Goal: Task Accomplishment & Management: Complete application form

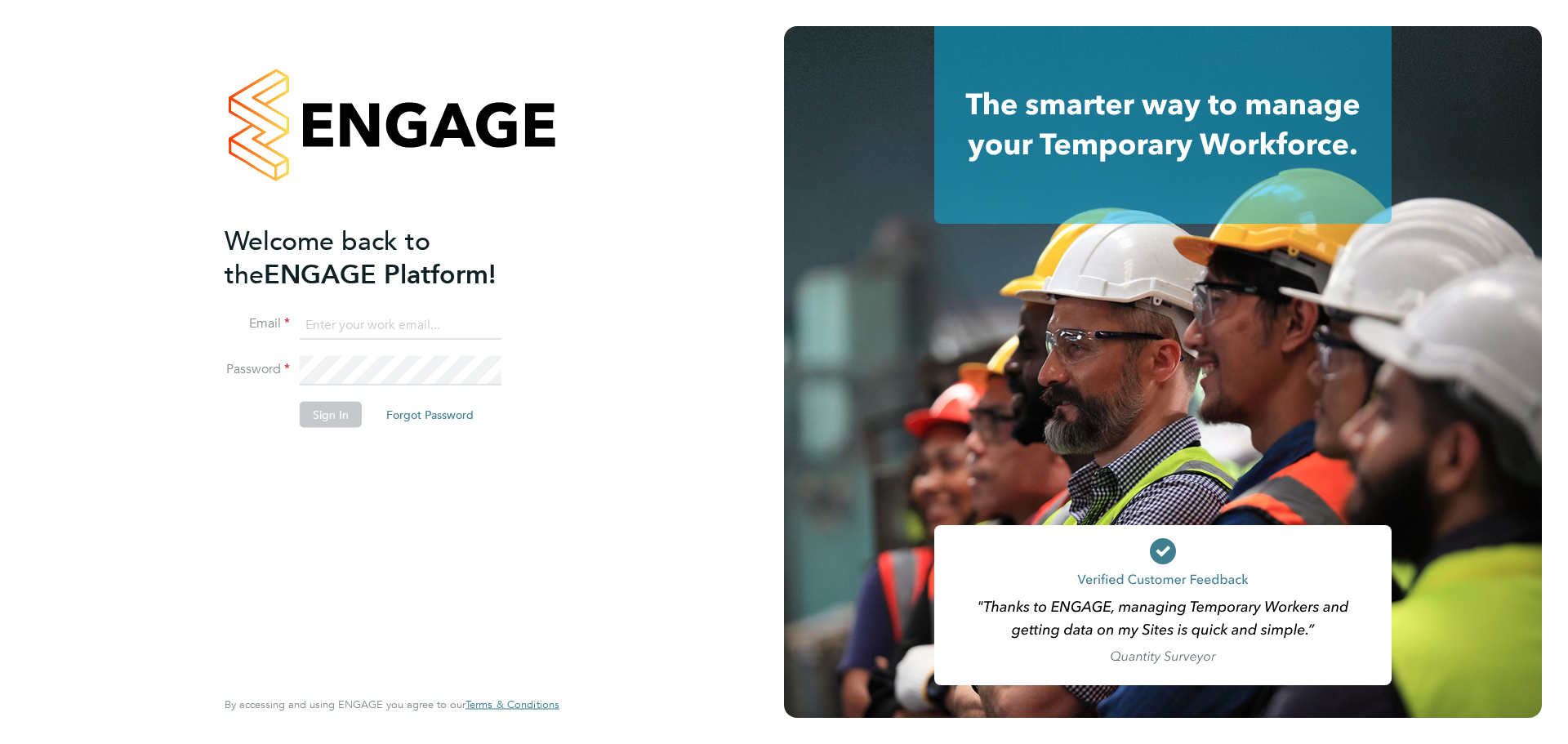
type input "[EMAIL_ADDRESS][PERSON_NAME][DOMAIN_NAME]"
click at [288, 424] on li "Sign In Forgot Password" at bounding box center [384, 423] width 318 height 42
click at [324, 411] on button "Sign In" at bounding box center [331, 415] width 62 height 26
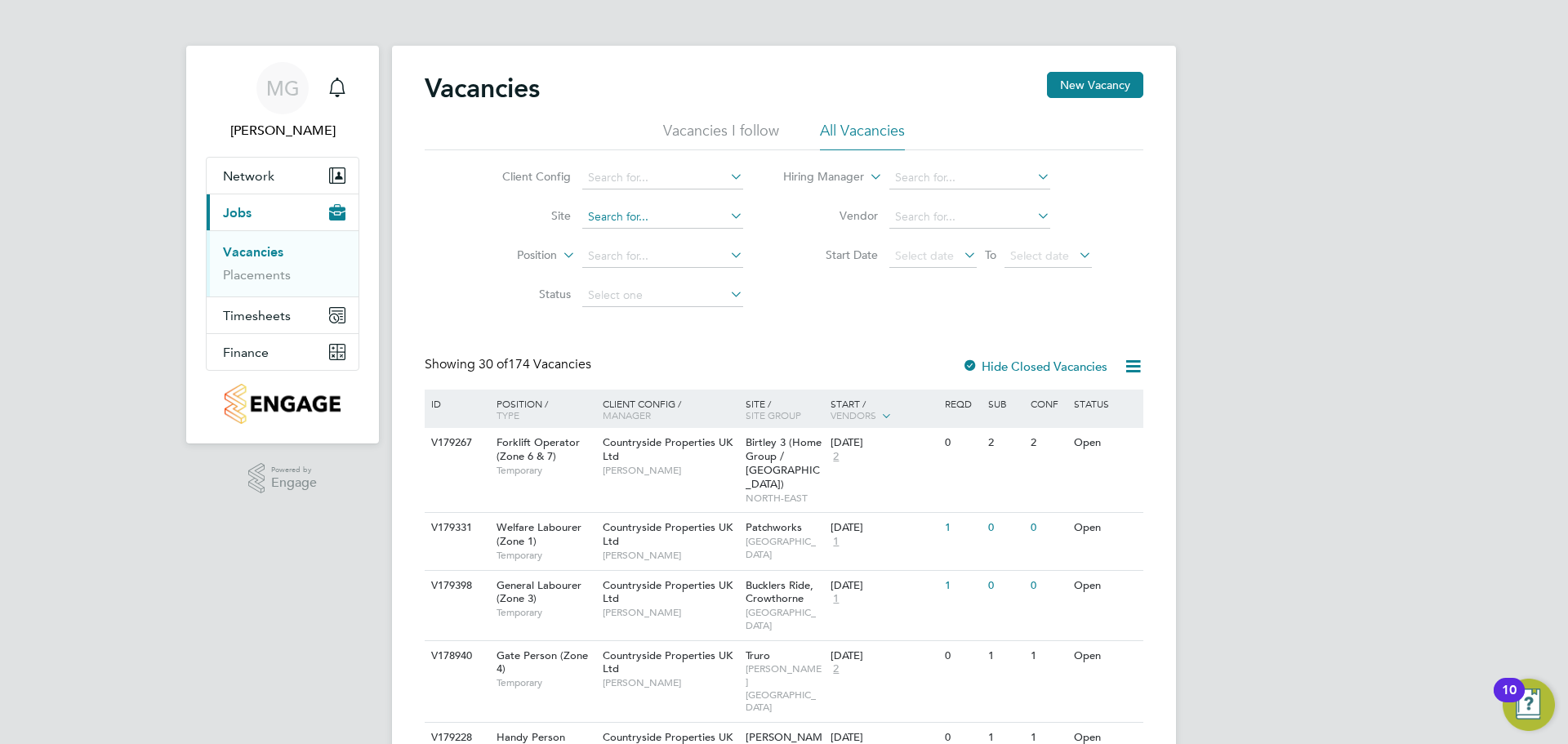
click at [685, 217] on input at bounding box center [662, 217] width 161 height 23
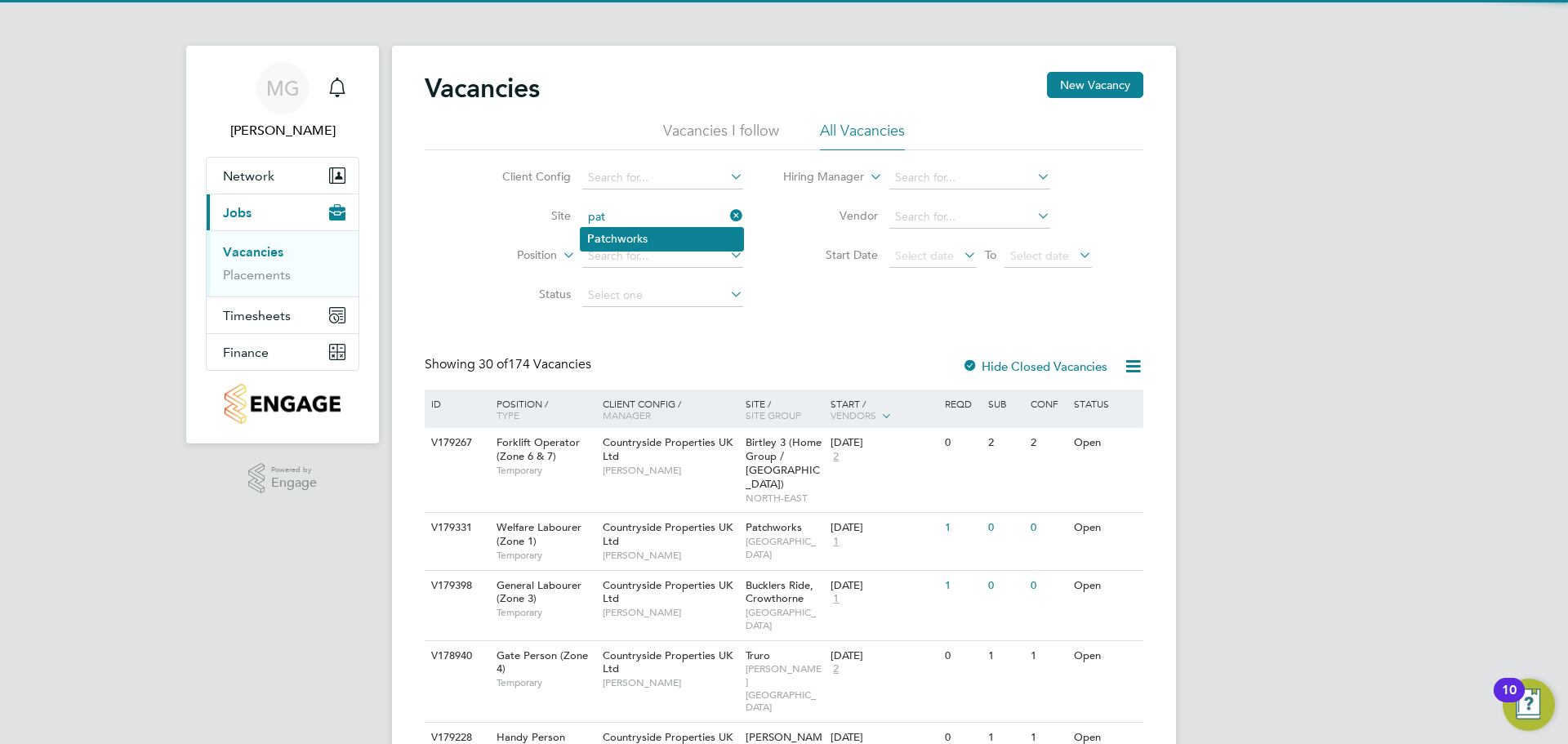
click at [688, 234] on li "Pat chworks" at bounding box center [662, 239] width 163 height 22
type input "Patchworks"
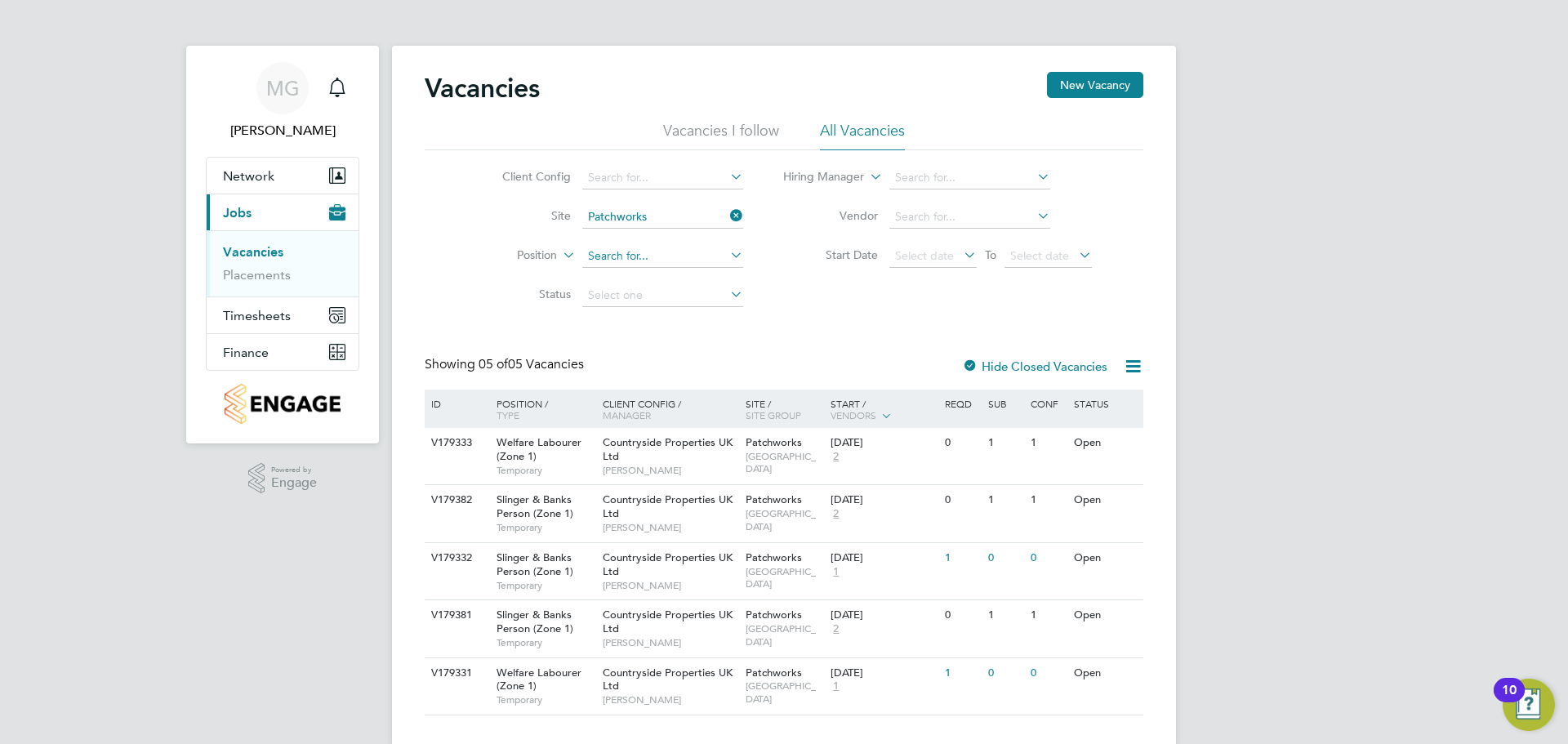
click at [616, 252] on input at bounding box center [662, 256] width 161 height 23
paste input "Oluwaseun Adetifa"
type input "Oluwaseun Adetifa"
click at [783, 319] on div "Vacancies New Vacancy Vacancies I follow All Vacancies Client Config Site Patch…" at bounding box center [784, 394] width 718 height 644
click at [690, 250] on input at bounding box center [662, 256] width 161 height 23
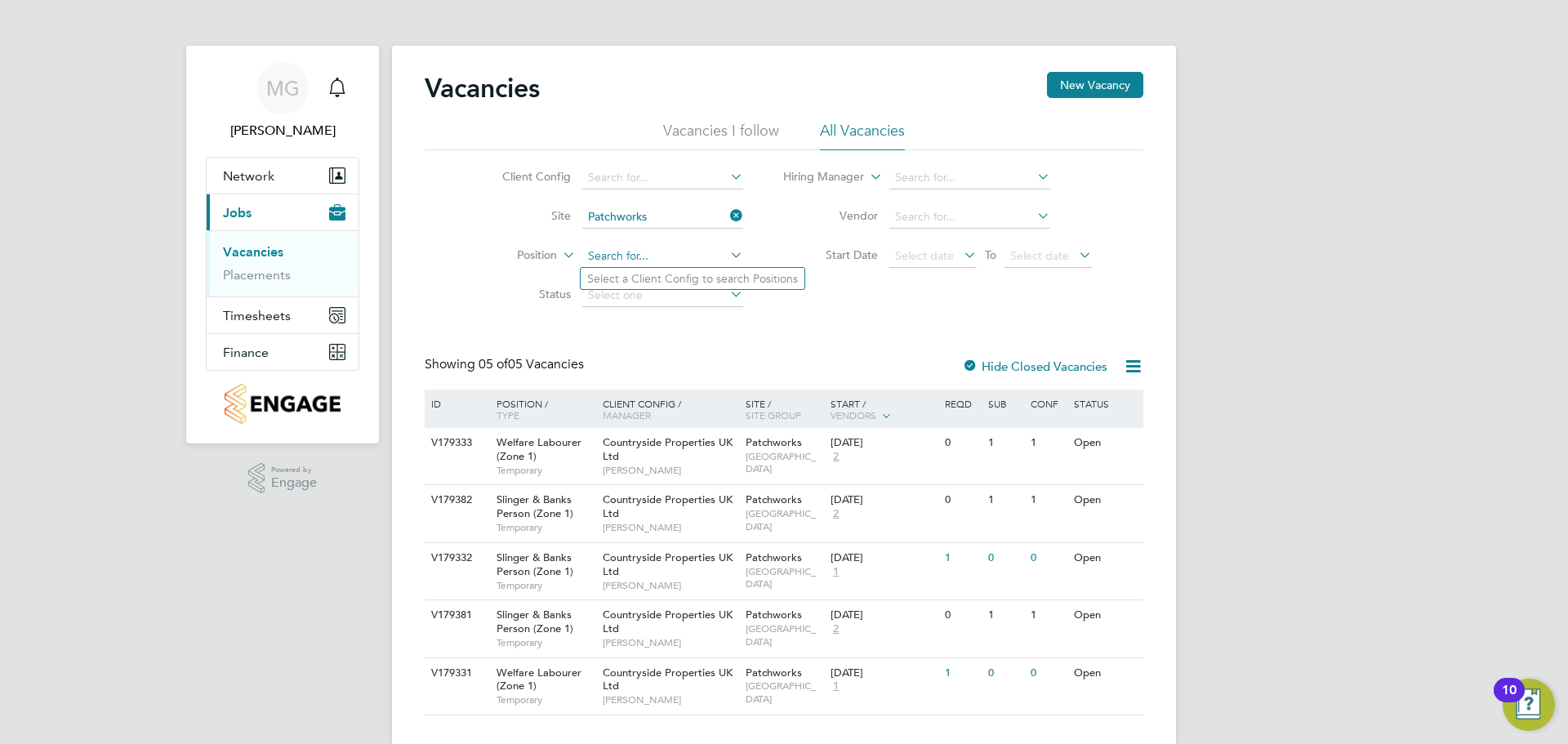
paste input "Oluwaseun Adetifa"
click at [700, 254] on input "Oluwaseun Adetifa" at bounding box center [662, 256] width 161 height 23
type input "Oluwaseun Adetifa"
click at [689, 163] on li "Client Config" at bounding box center [610, 177] width 307 height 39
click at [690, 176] on input at bounding box center [662, 177] width 161 height 23
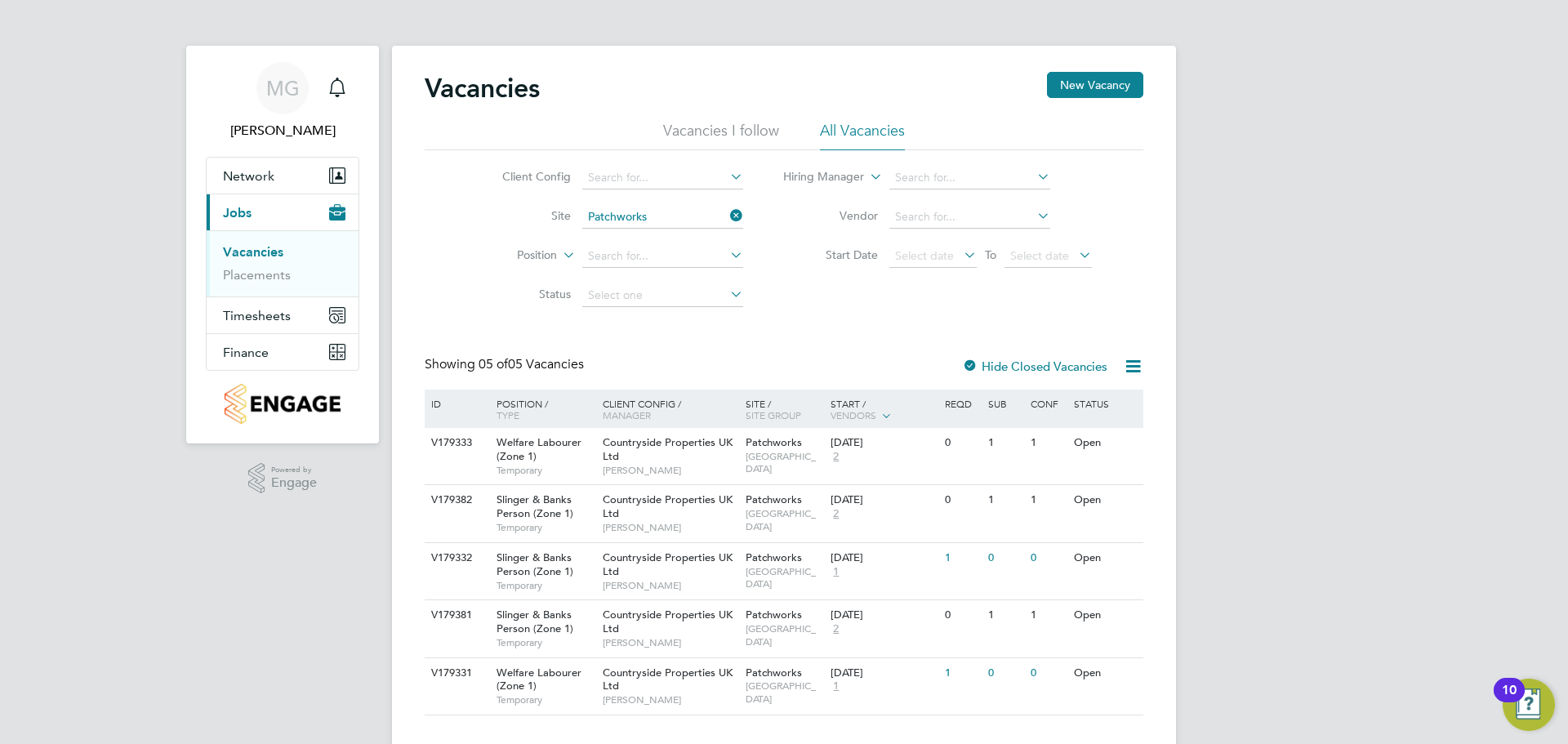
click at [725, 362] on div "Vacancies New Vacancy Vacancies I follow All Vacancies Client Config Site Patch…" at bounding box center [784, 397] width 784 height 702
click at [669, 184] on input at bounding box center [662, 177] width 161 height 23
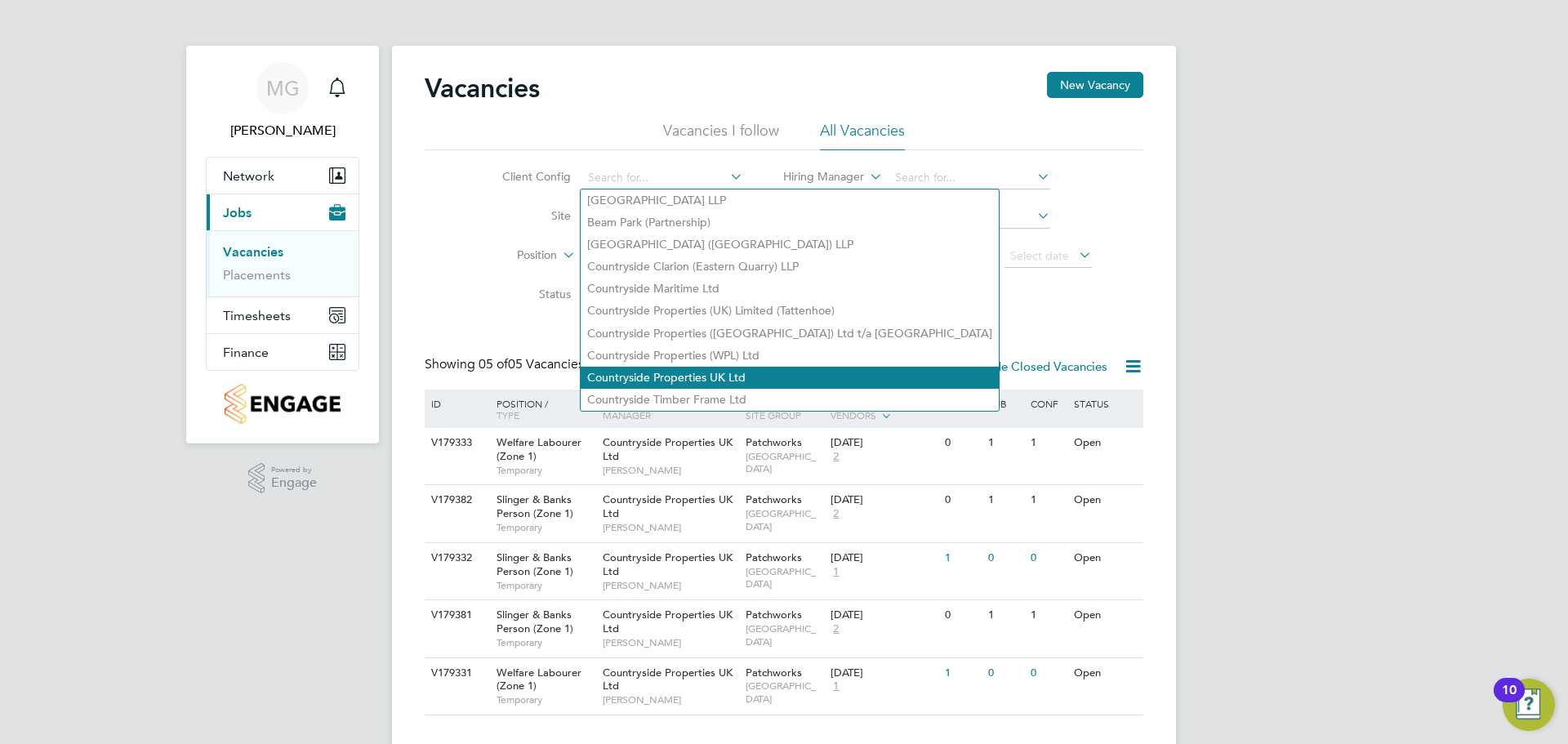
click at [735, 367] on li "Countryside Properties UK Ltd" at bounding box center [789, 378] width 418 height 22
type input "Countryside Properties UK Ltd"
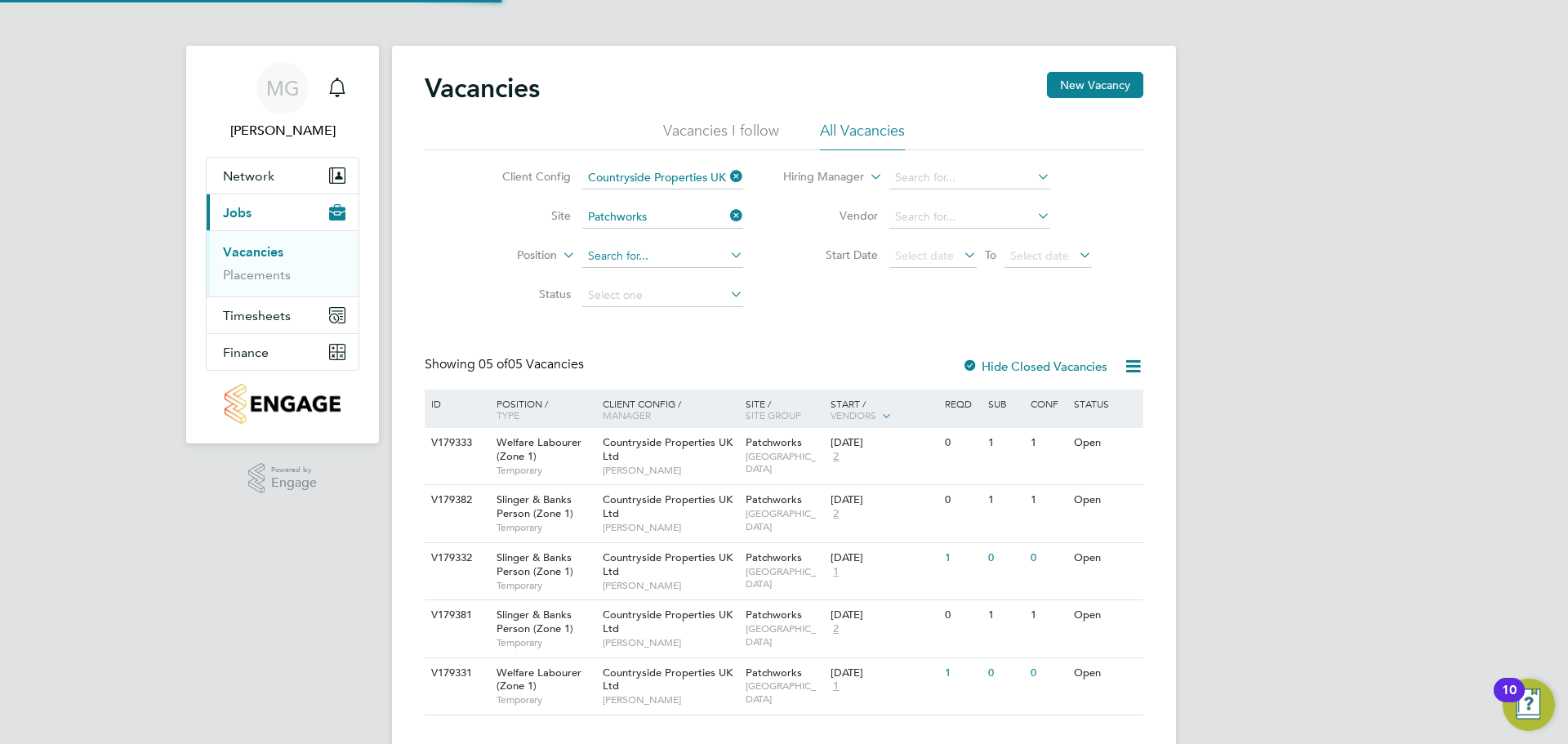
click at [671, 263] on input at bounding box center [662, 256] width 161 height 23
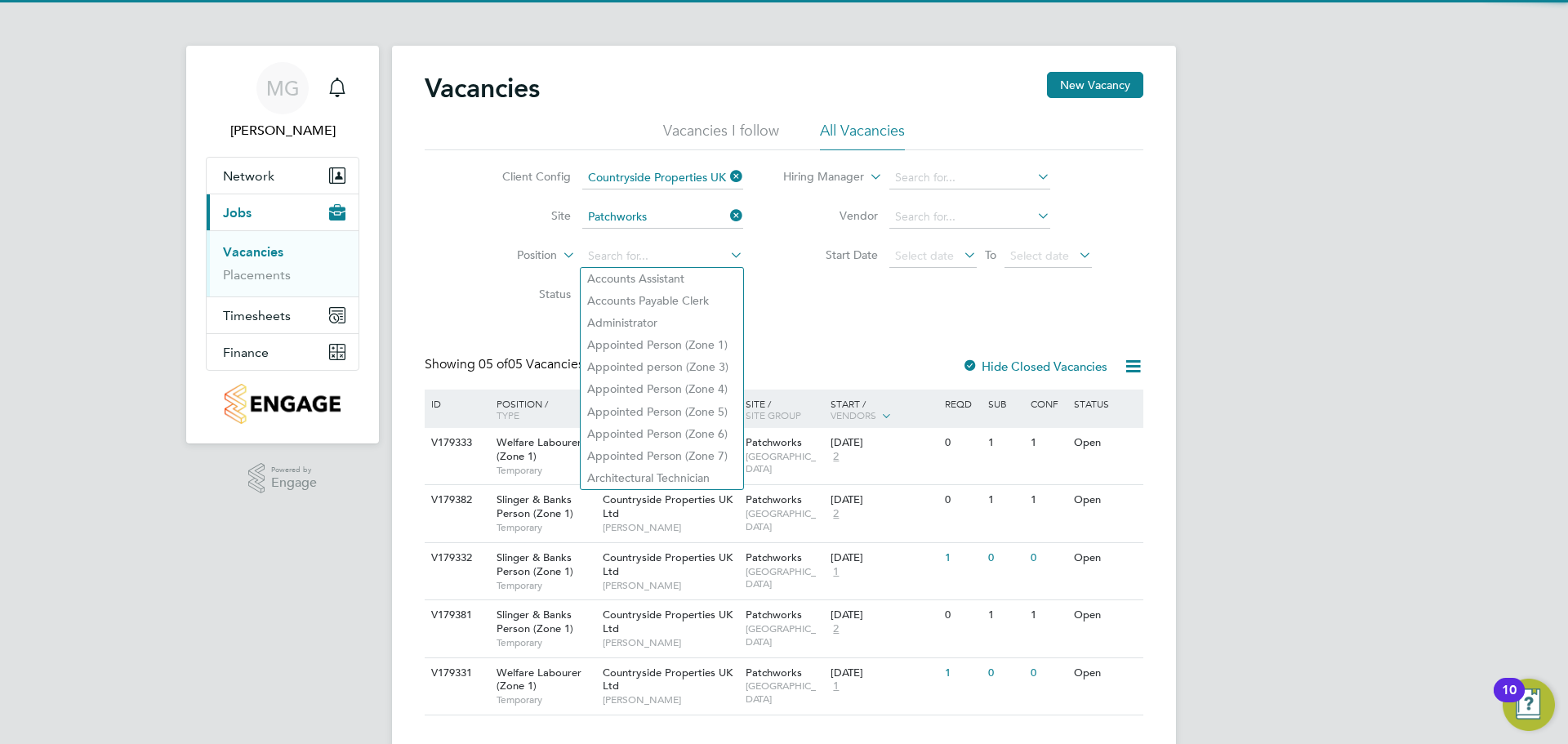
paste input "Oluwaseun Adetifa"
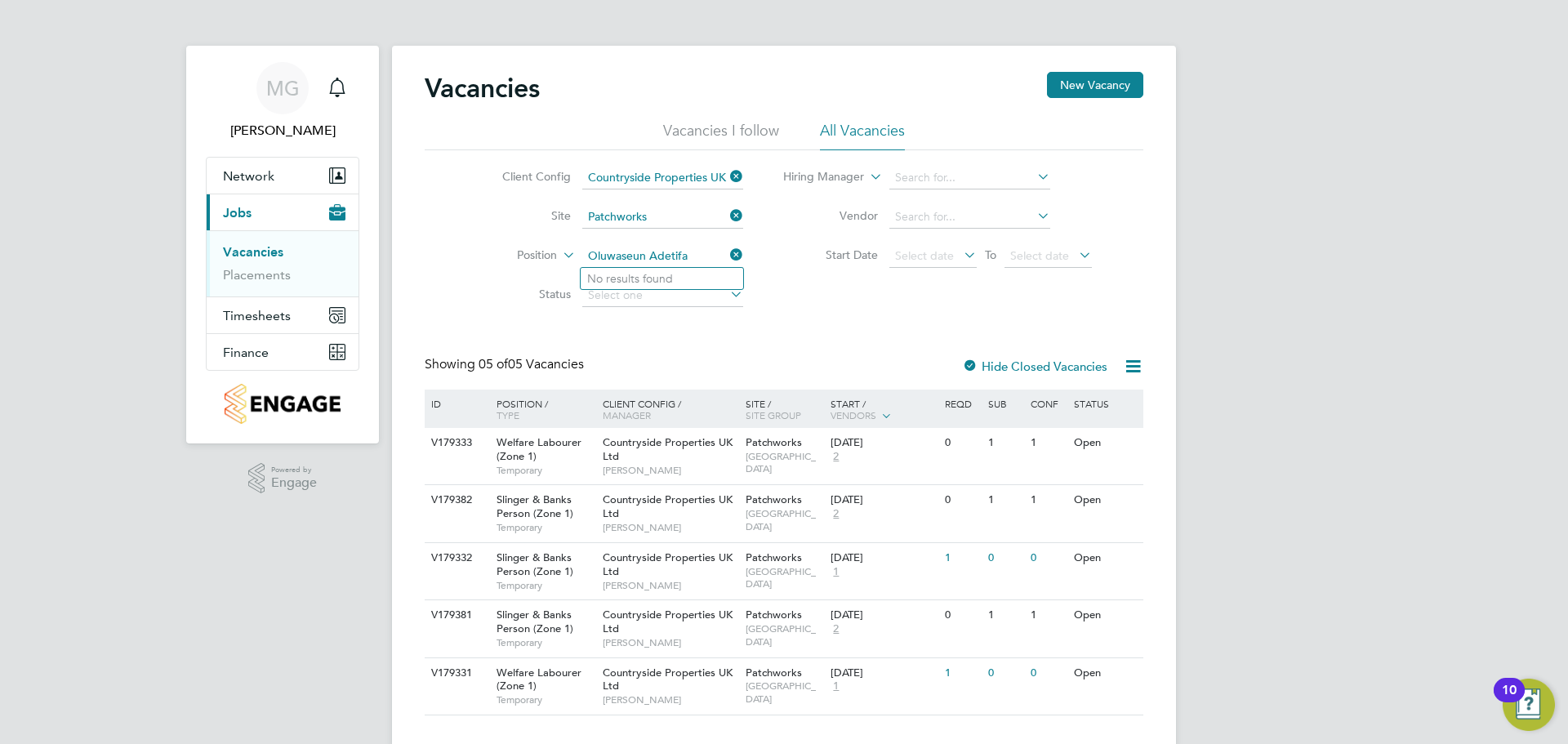
type input "Oluwaseun Adetifa"
click at [626, 254] on input at bounding box center [662, 256] width 161 height 23
click at [241, 280] on link "Placements" at bounding box center [257, 274] width 68 height 15
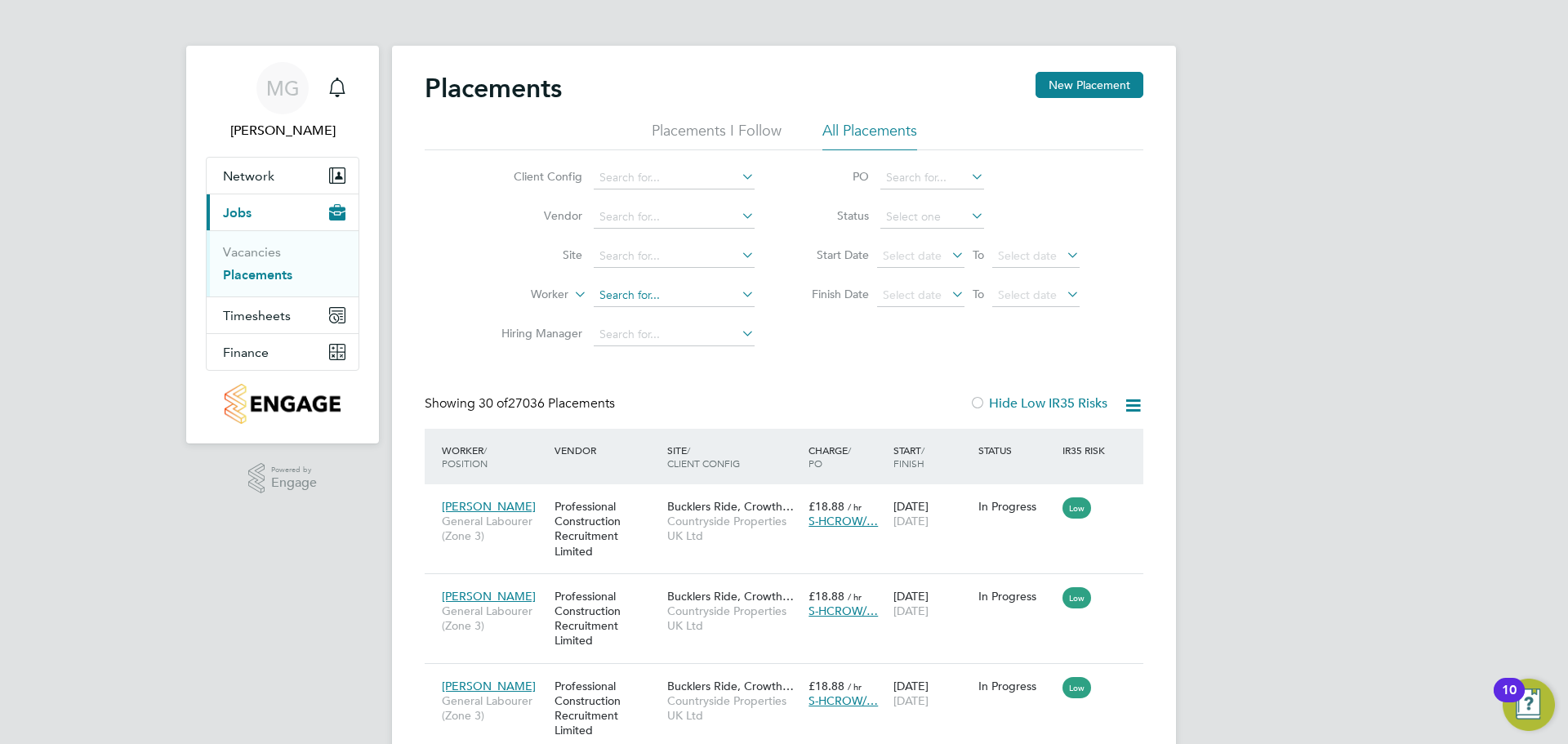
click at [649, 298] on input at bounding box center [674, 295] width 161 height 23
paste input "Oluwaseun Adetifa"
type input "Oluwaseun Adetifa"
click at [693, 321] on b "Adetifa" at bounding box center [682, 317] width 40 height 14
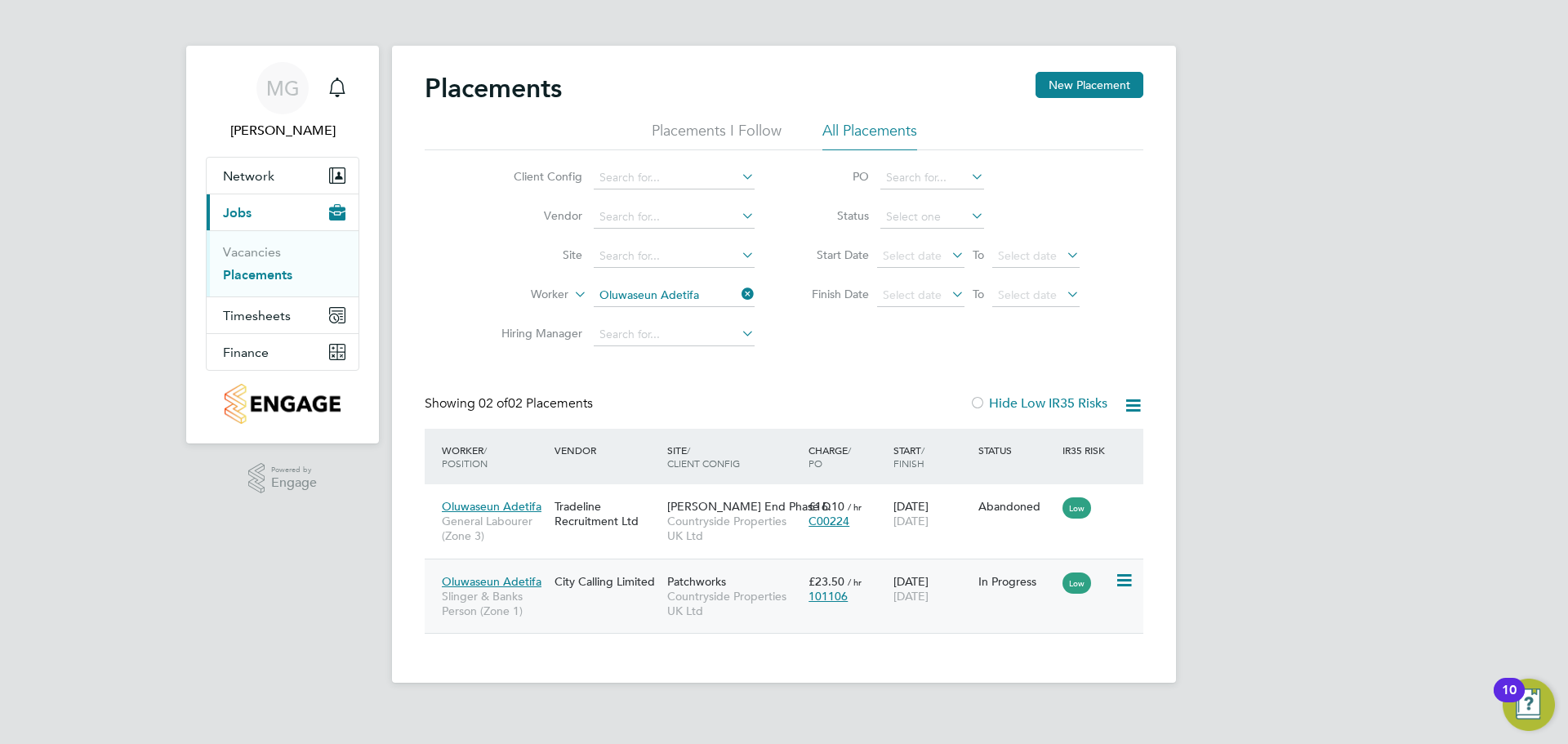
click at [607, 590] on div "City Calling Limited" at bounding box center [606, 581] width 113 height 31
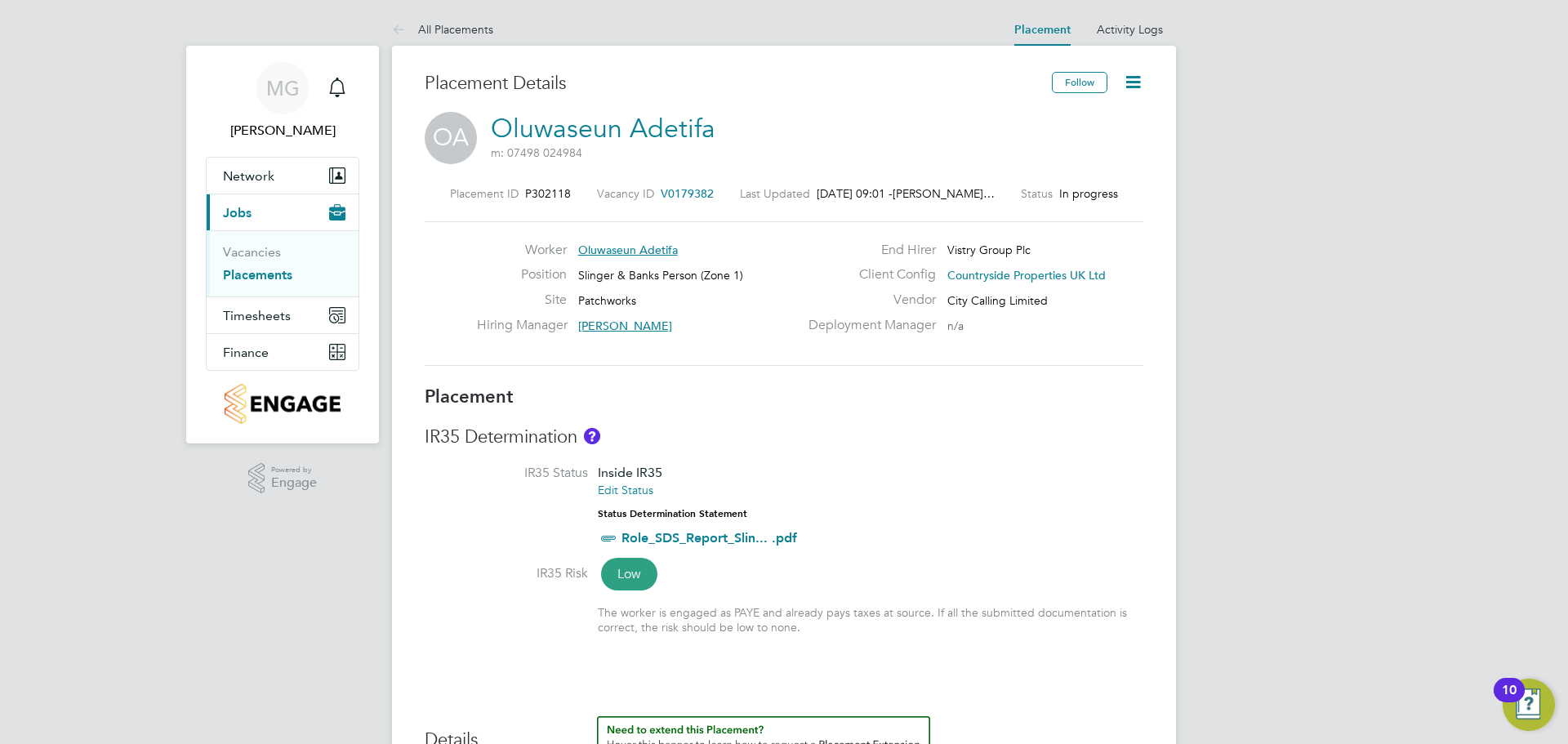
click at [1138, 86] on icon at bounding box center [1133, 82] width 21 height 21
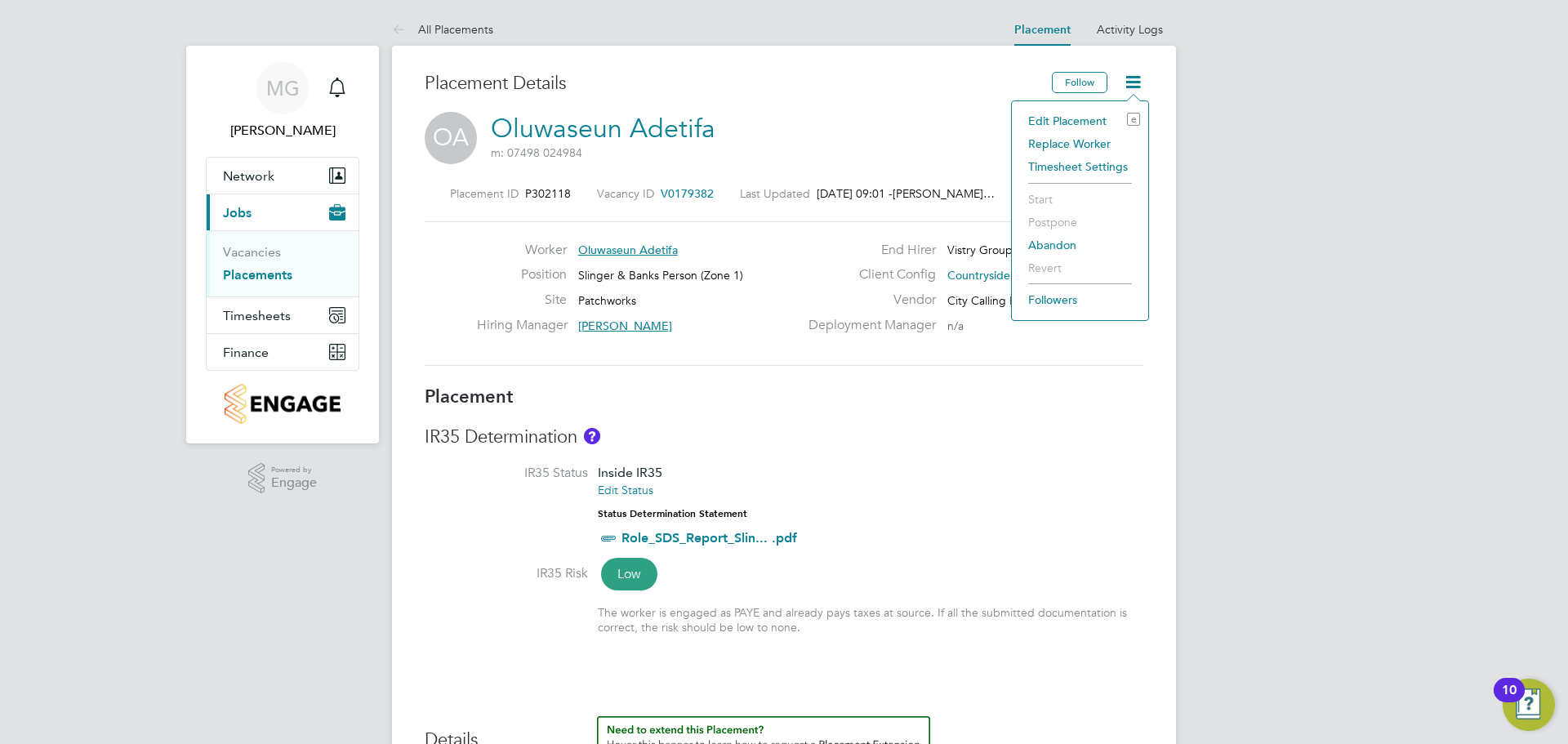
click at [1094, 116] on li "Edit Placement e" at bounding box center [1080, 120] width 120 height 23
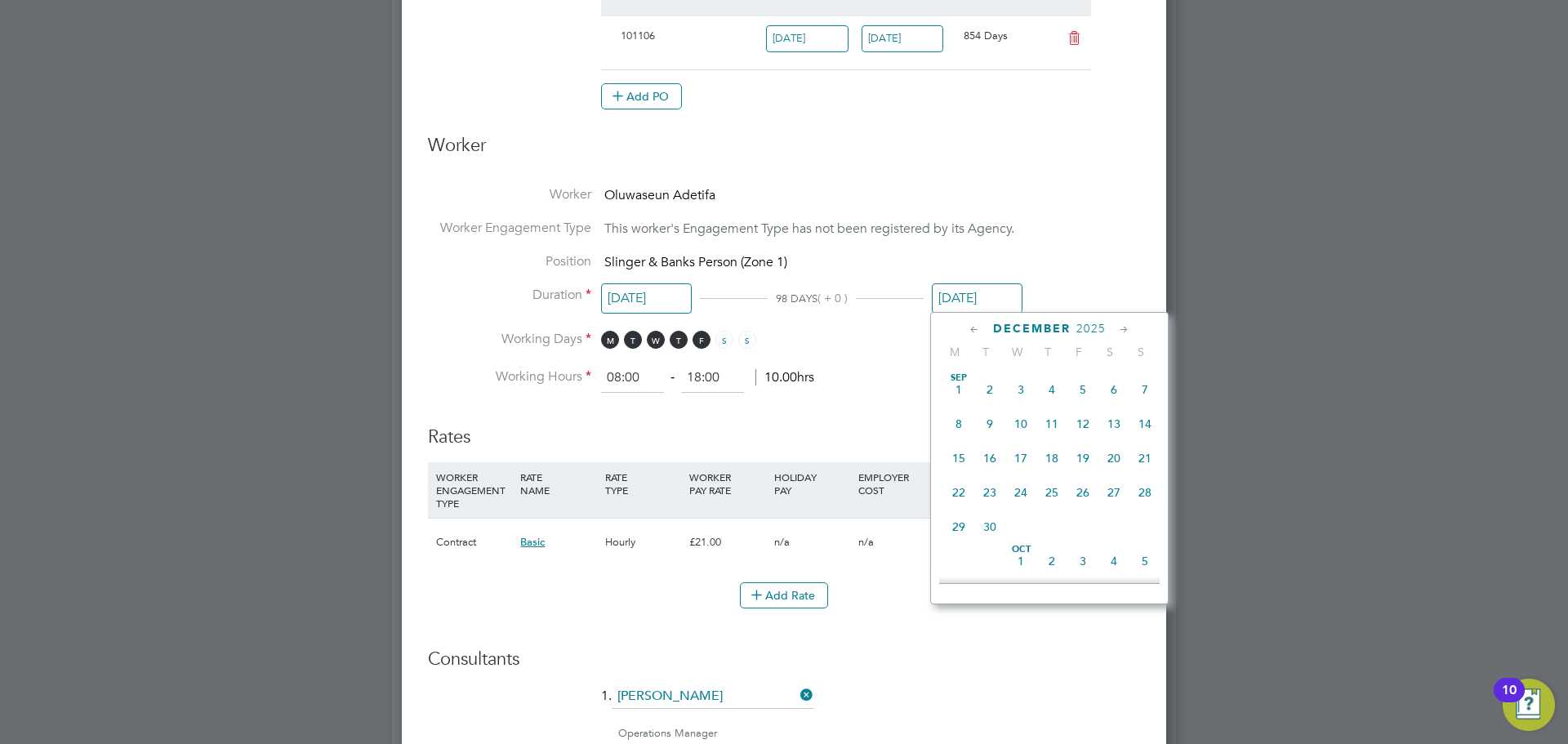
click at [972, 305] on input "01 Dec 2025" at bounding box center [977, 298] width 90 height 30
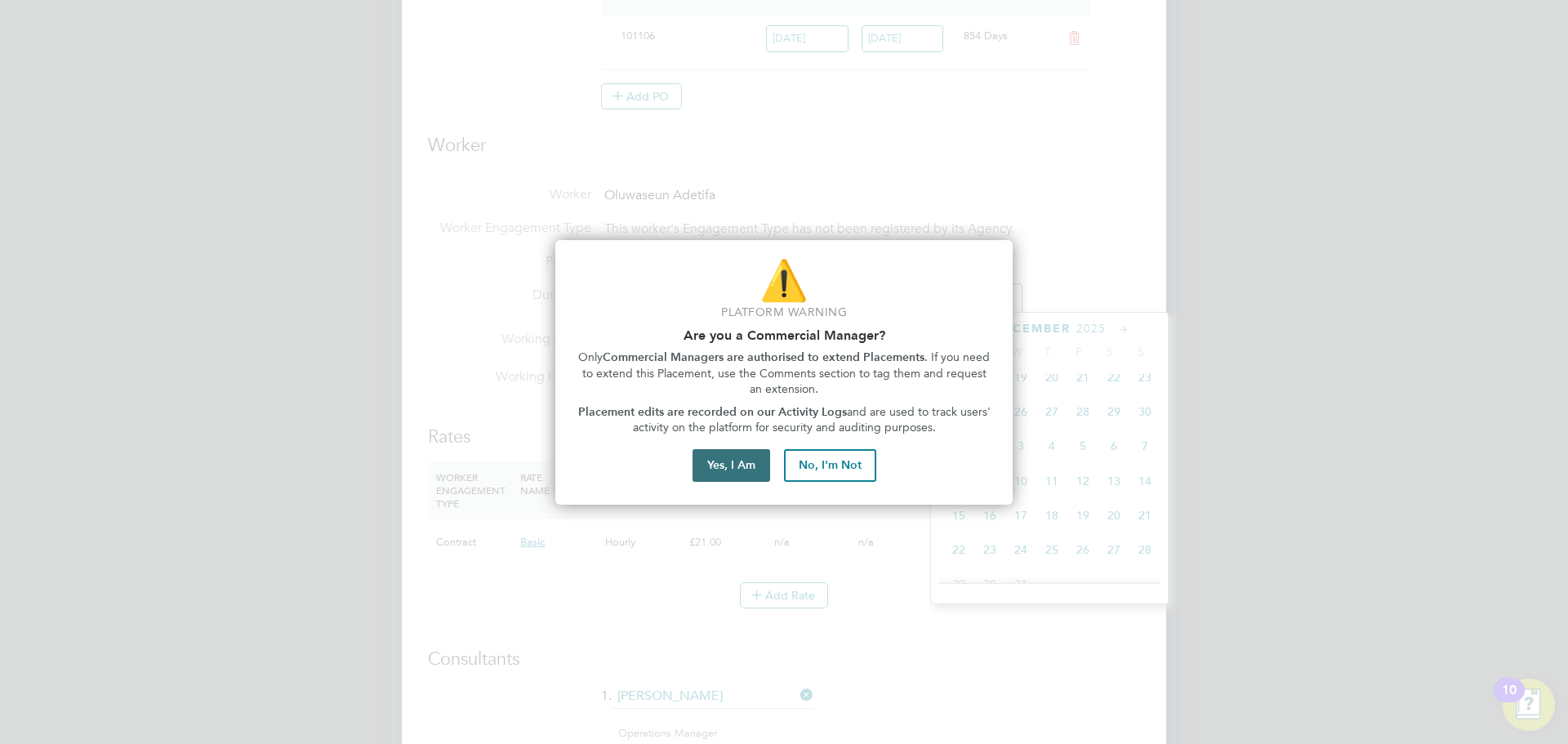
click at [758, 474] on button "Yes, I Am" at bounding box center [731, 466] width 78 height 33
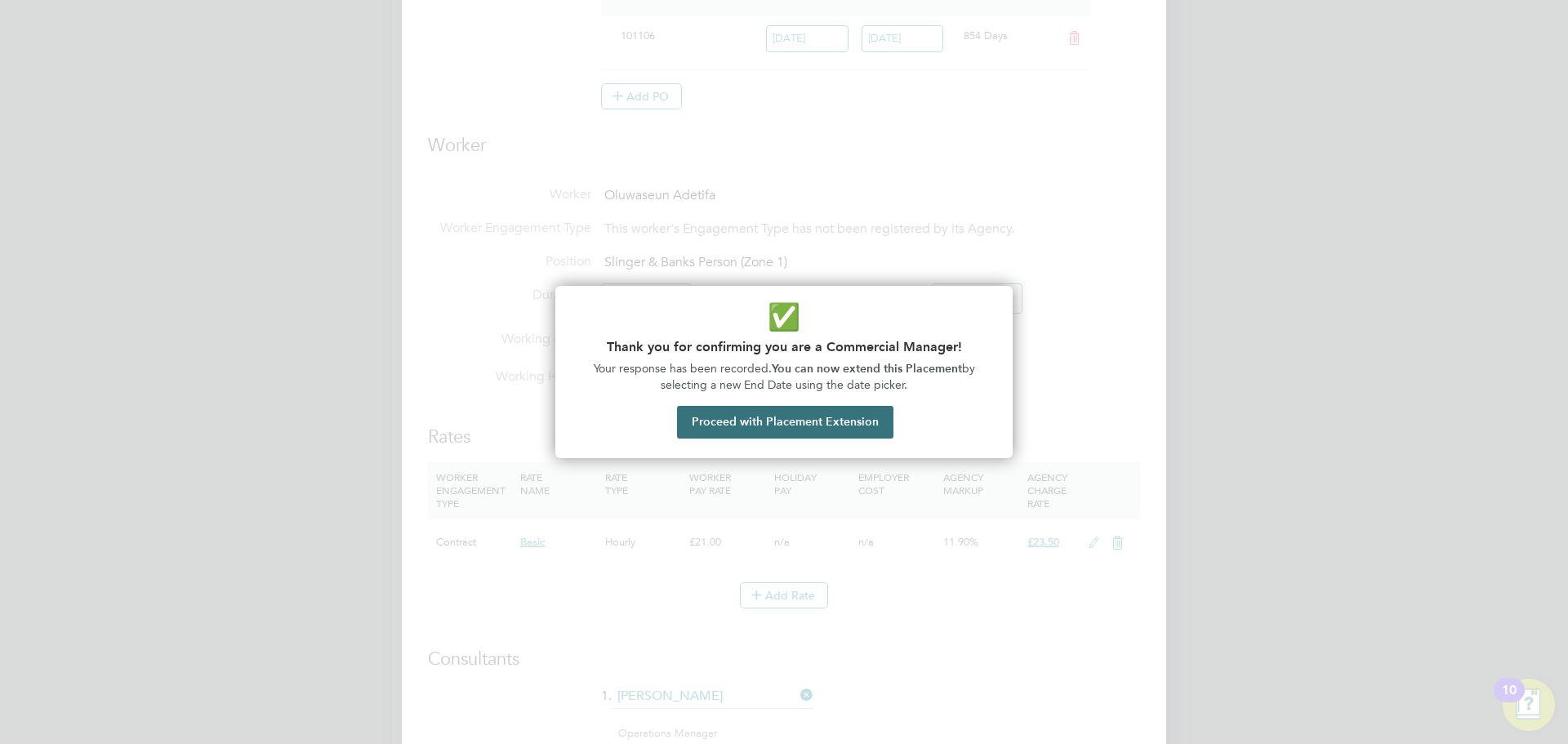
click at [783, 428] on button "Proceed with Placement Extension" at bounding box center [784, 422] width 216 height 33
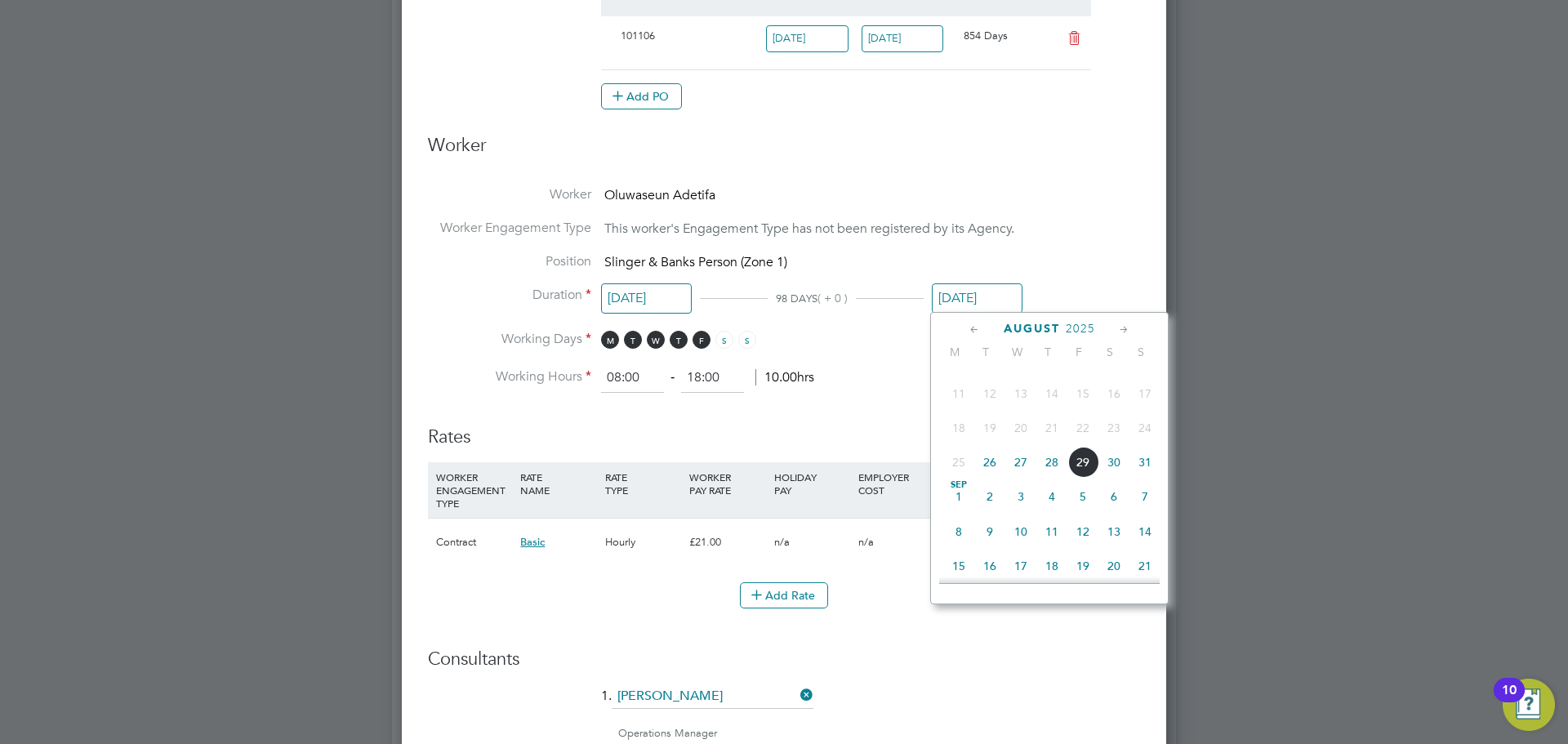
click at [1089, 464] on span "29" at bounding box center [1083, 462] width 31 height 31
type input "29 Aug 2025"
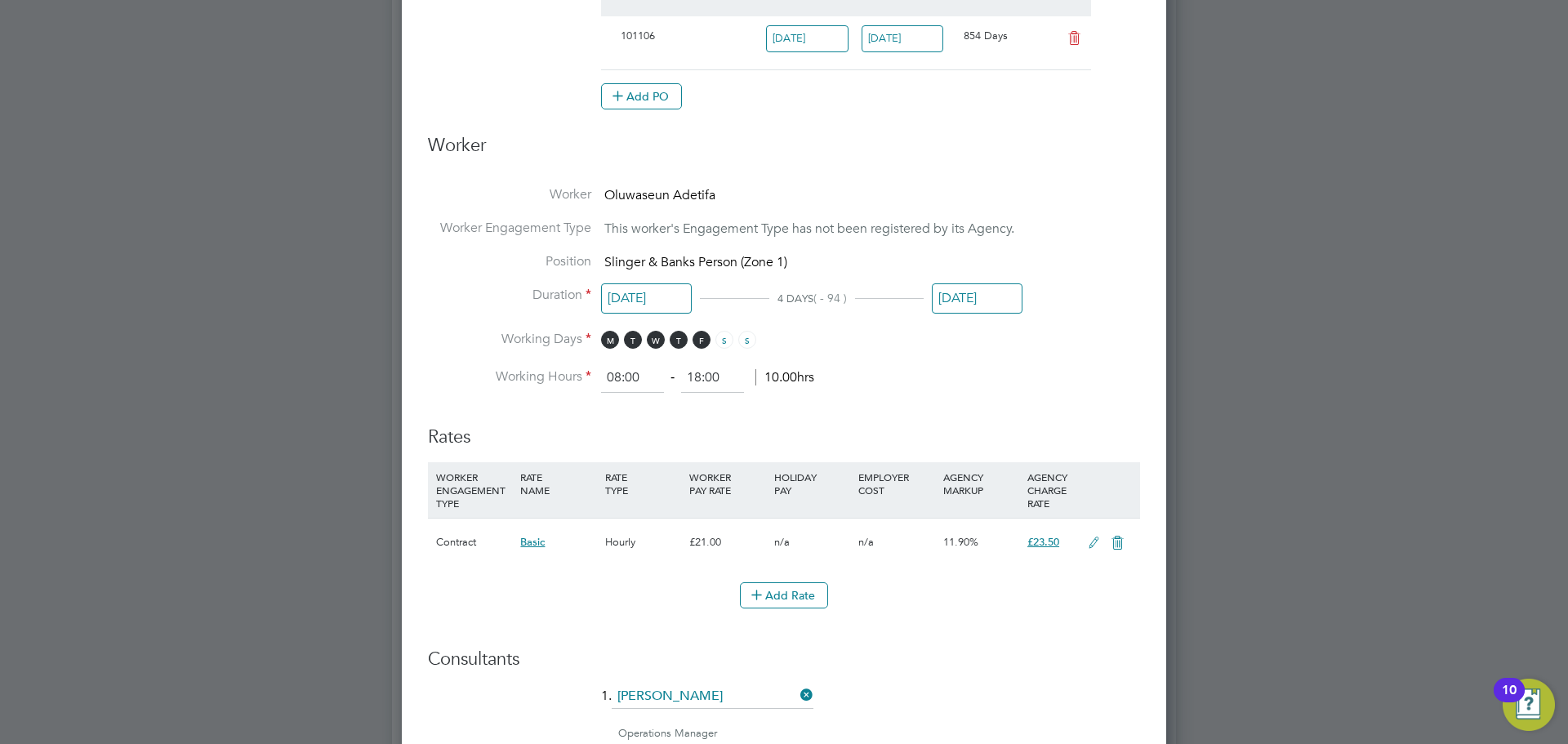
click at [1097, 410] on h3 "Rates" at bounding box center [784, 429] width 712 height 40
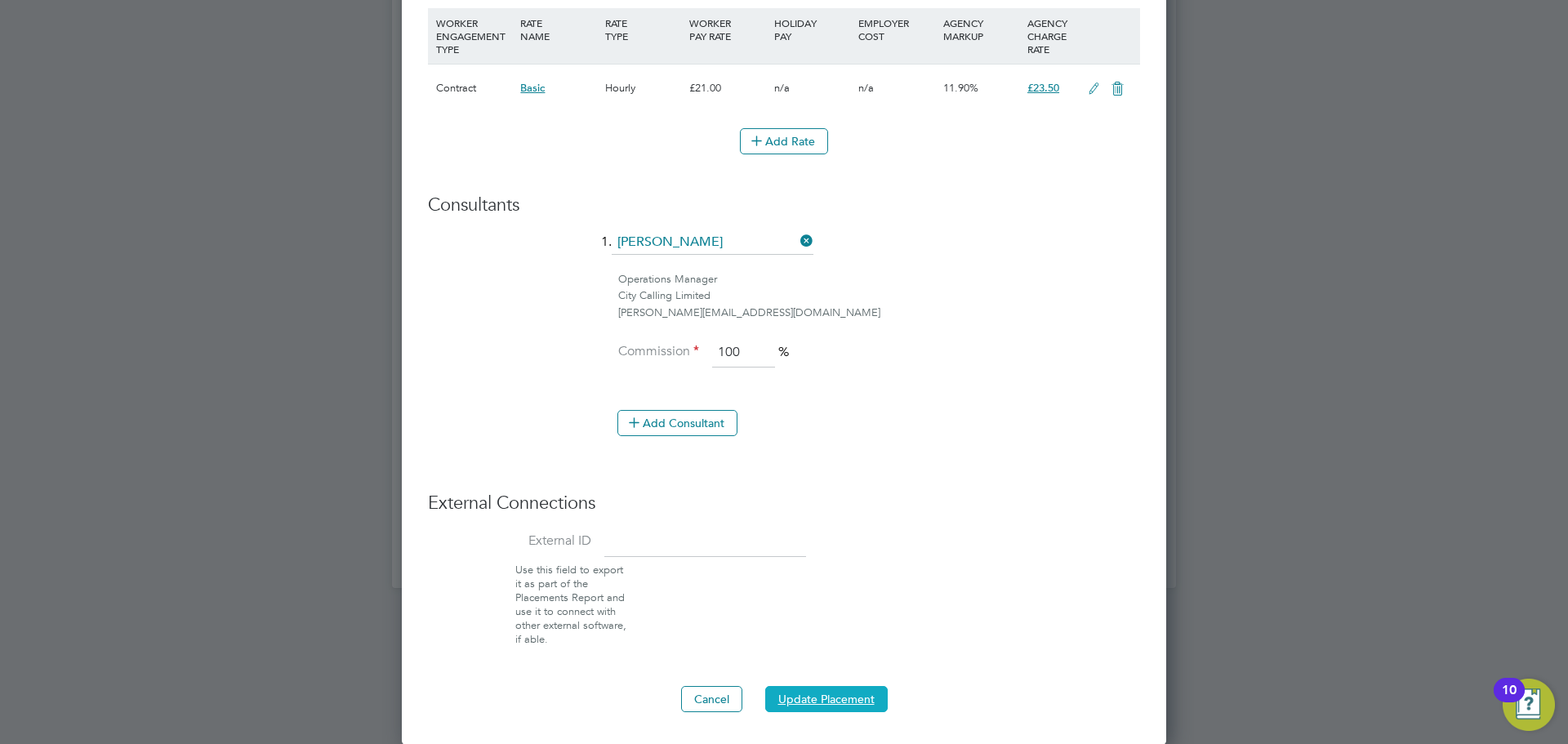
click at [791, 708] on button "Update Placement" at bounding box center [827, 699] width 123 height 26
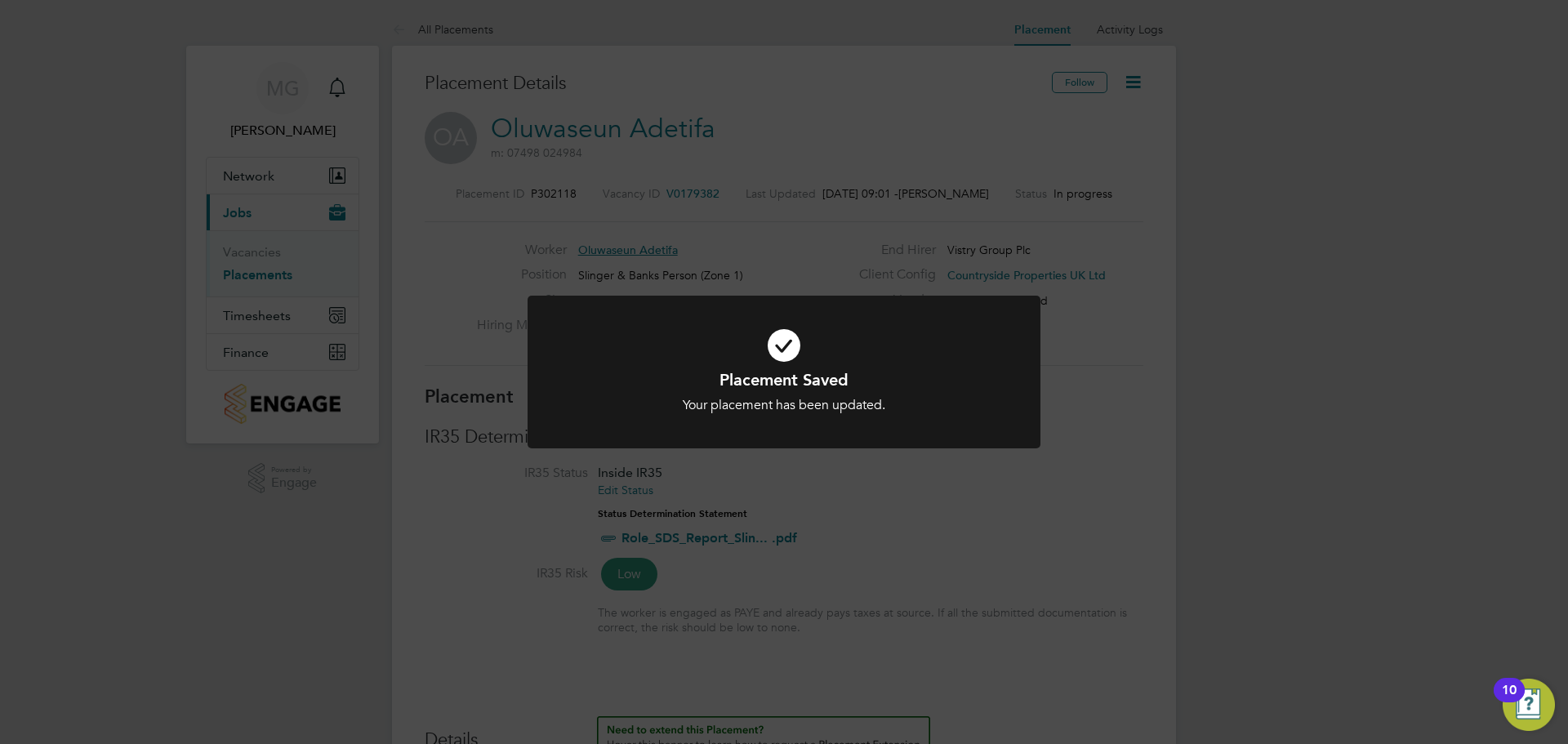
click at [1182, 415] on div "Placement Saved Your placement has been updated. Cancel Okay" at bounding box center [784, 372] width 1568 height 744
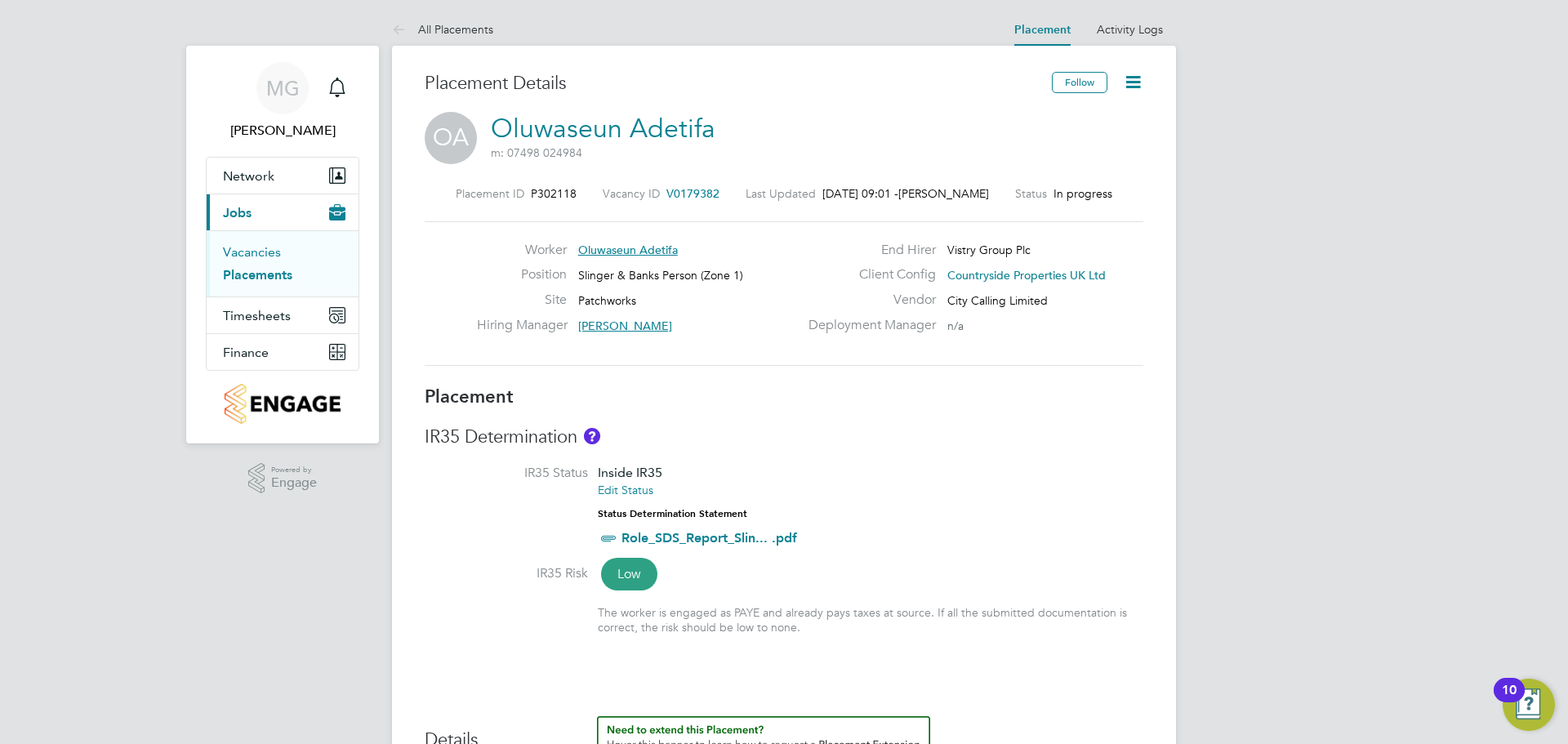
click at [261, 250] on link "Vacancies" at bounding box center [252, 251] width 58 height 15
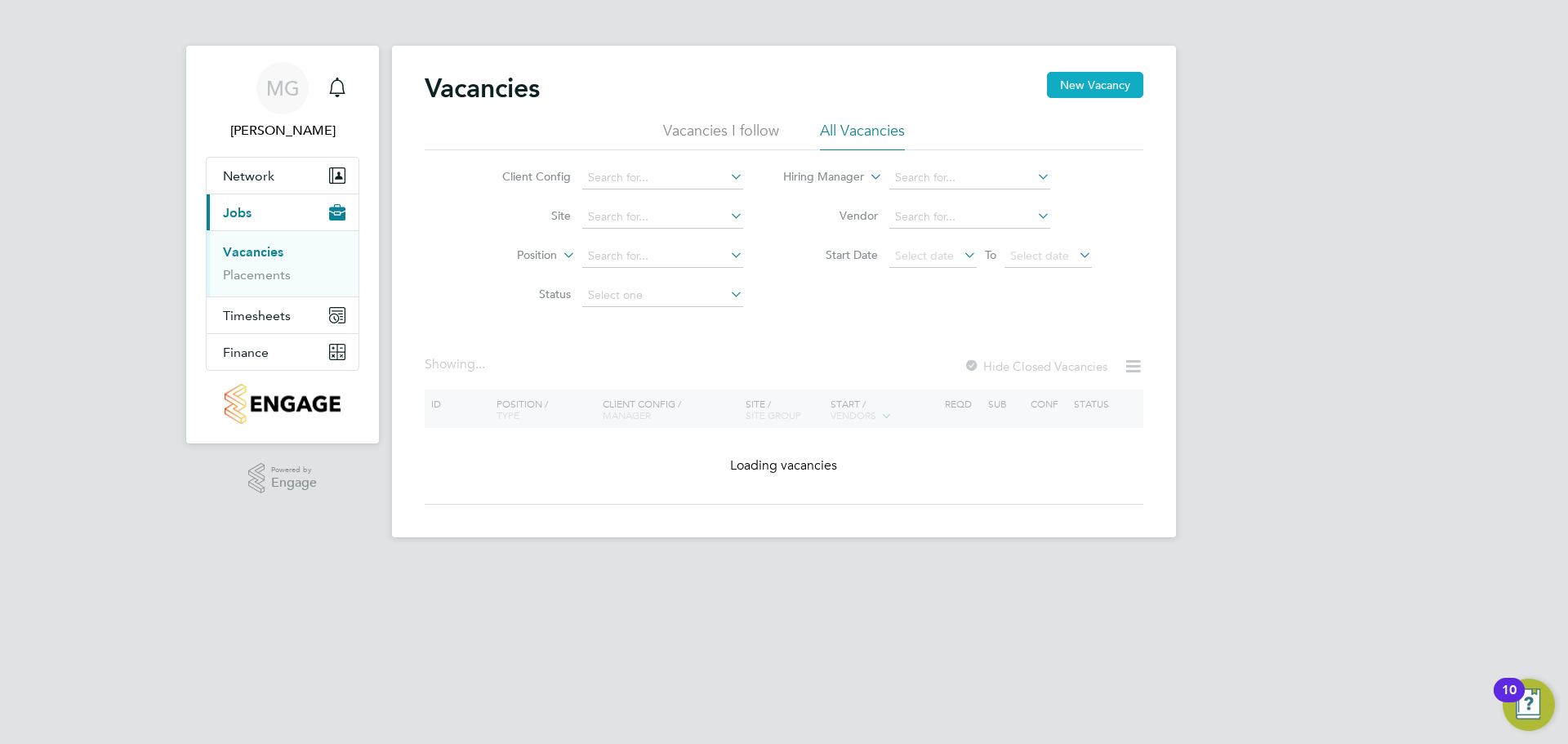
click at [1063, 89] on button "New Vacancy" at bounding box center [1094, 85] width 97 height 26
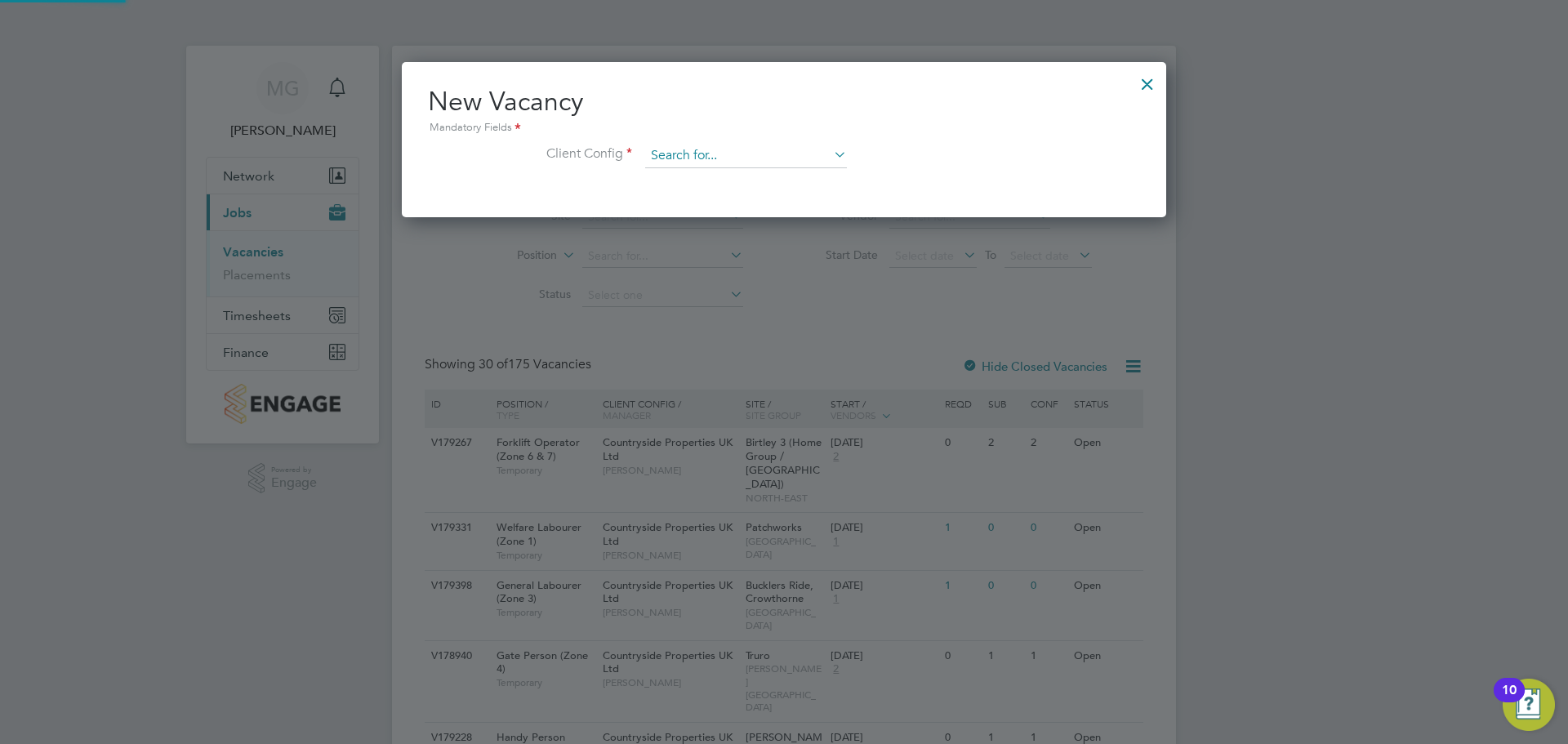
click at [790, 152] on input at bounding box center [746, 155] width 202 height 24
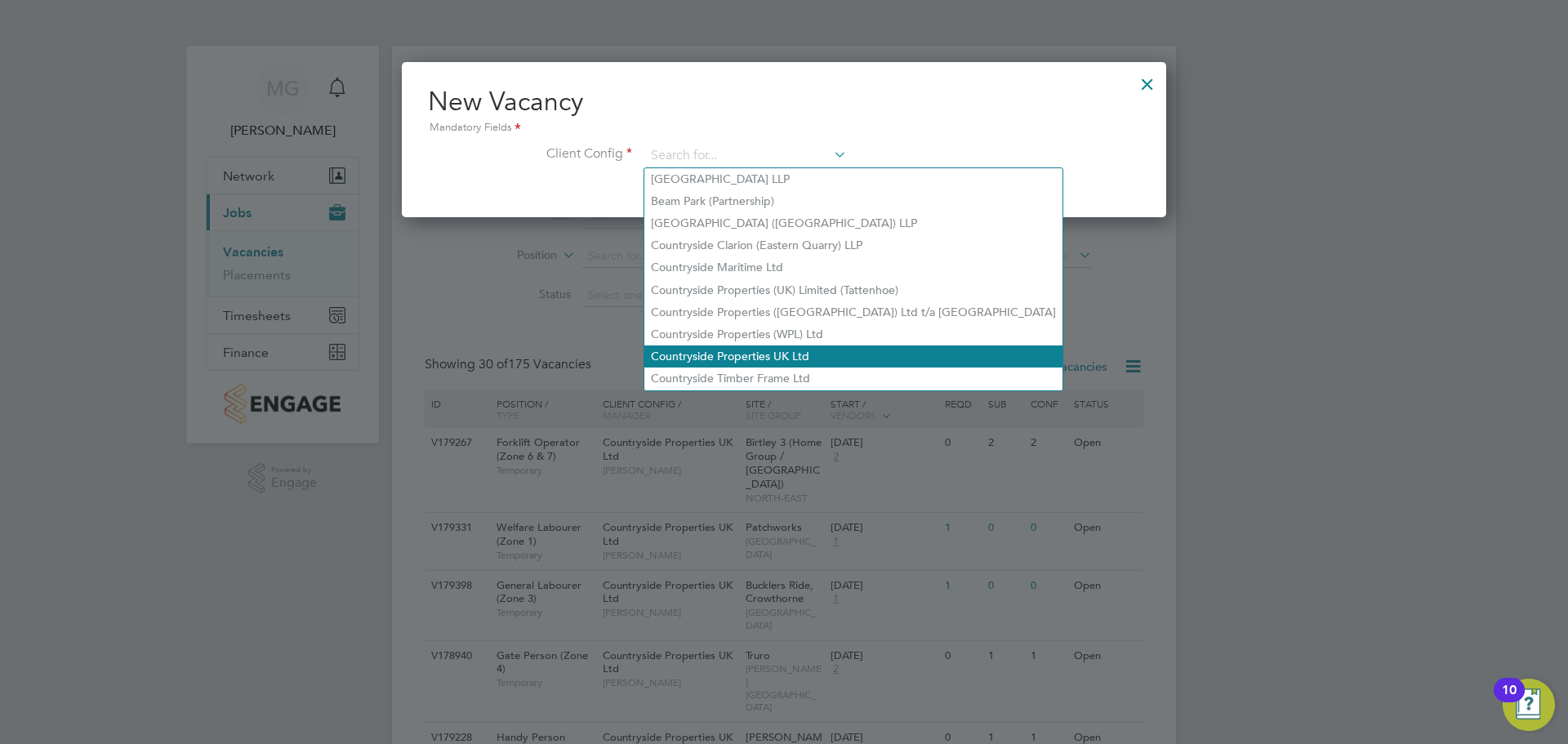
click at [720, 355] on li "Countryside Properties UK Ltd" at bounding box center [853, 356] width 418 height 22
type input "Countryside Properties UK Ltd"
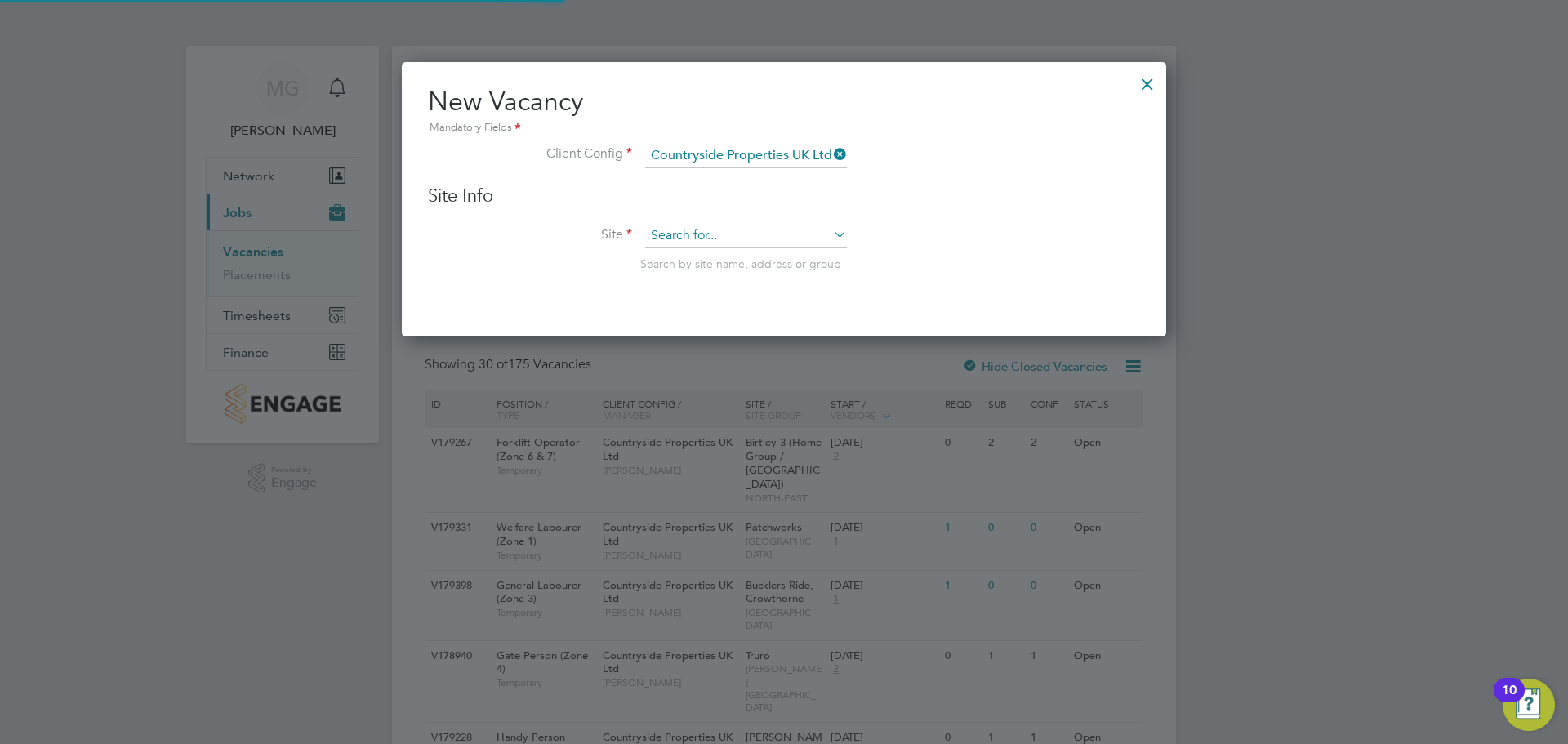
click at [739, 226] on input at bounding box center [746, 236] width 202 height 24
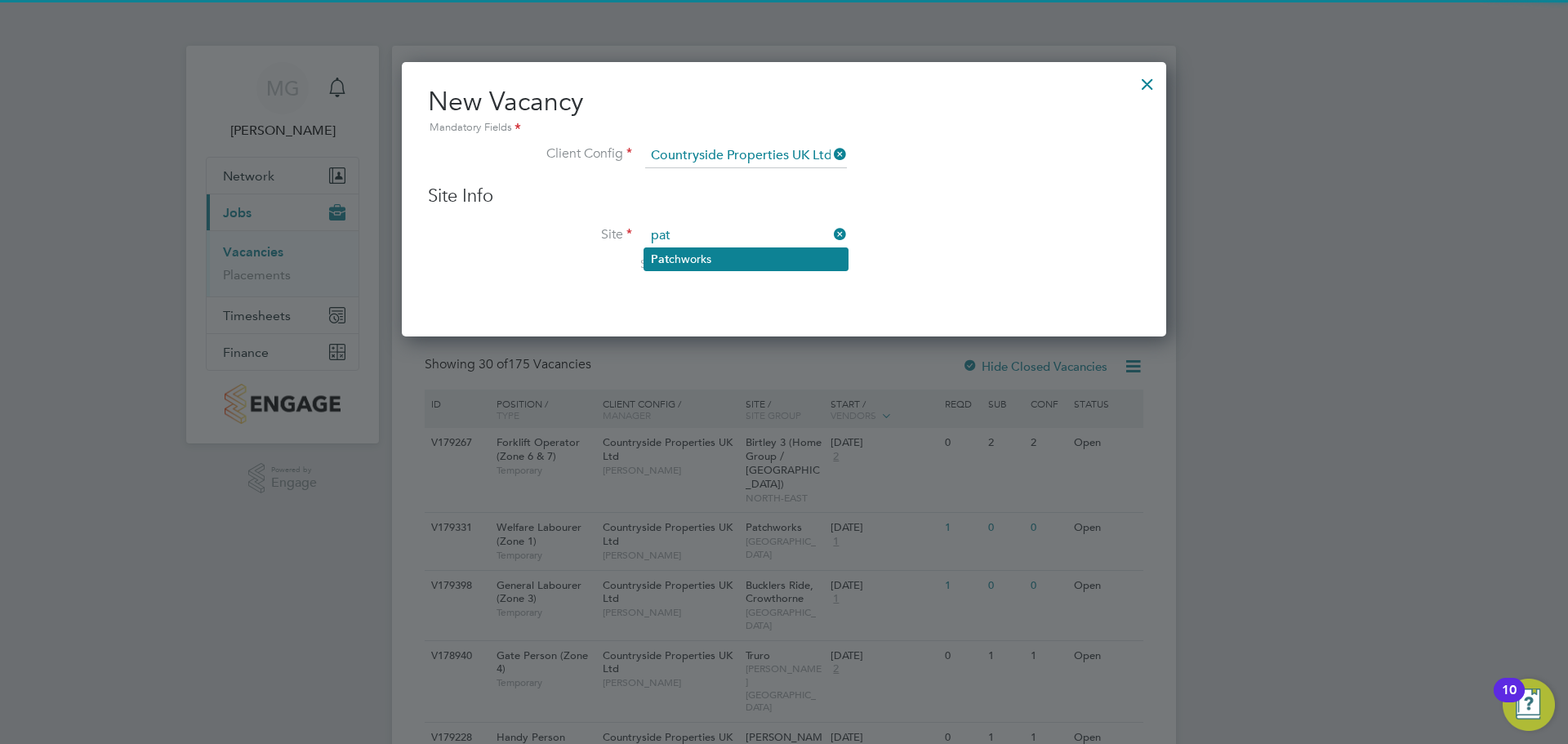
click at [741, 261] on li "Pat chworks" at bounding box center [746, 259] width 203 height 22
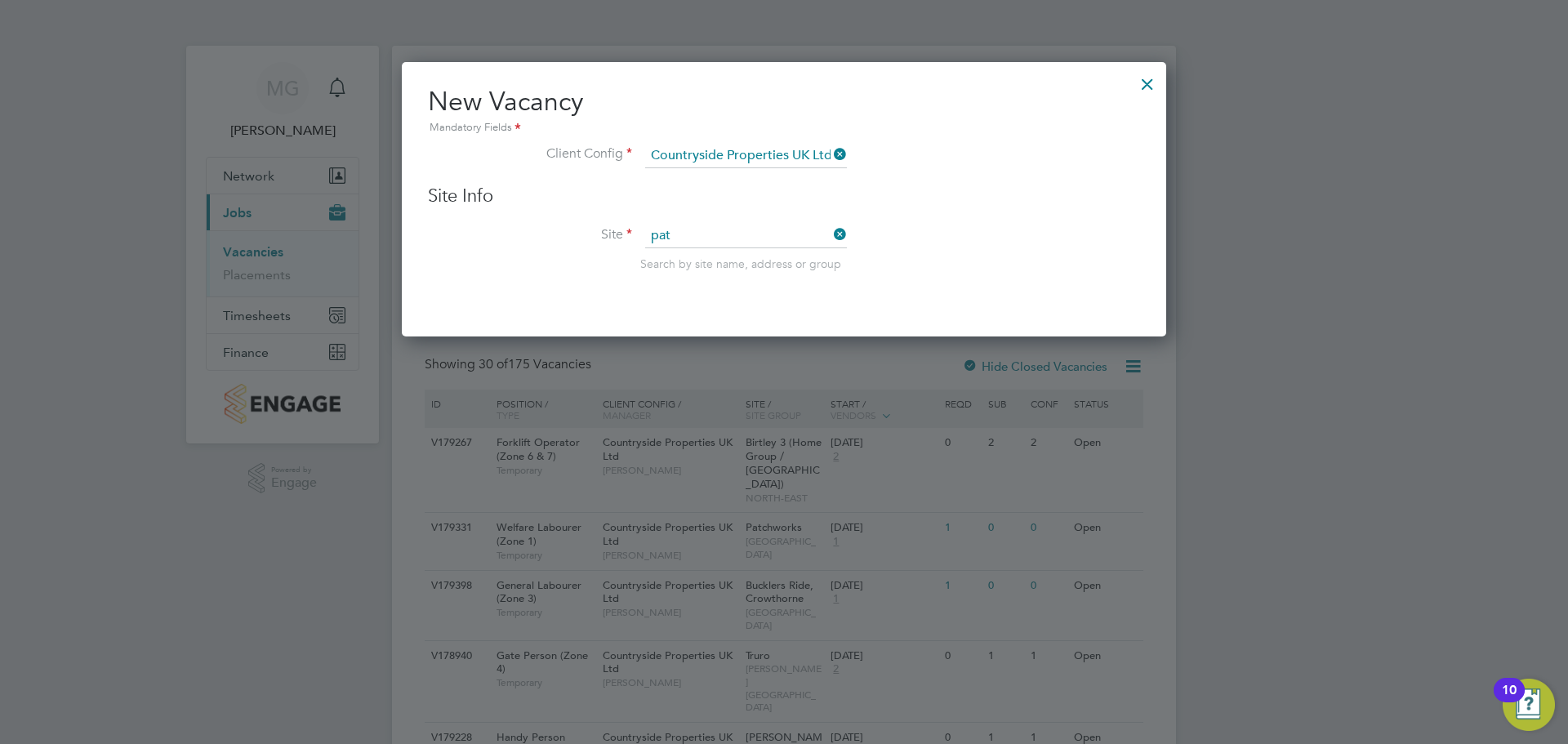
type input "Patchworks"
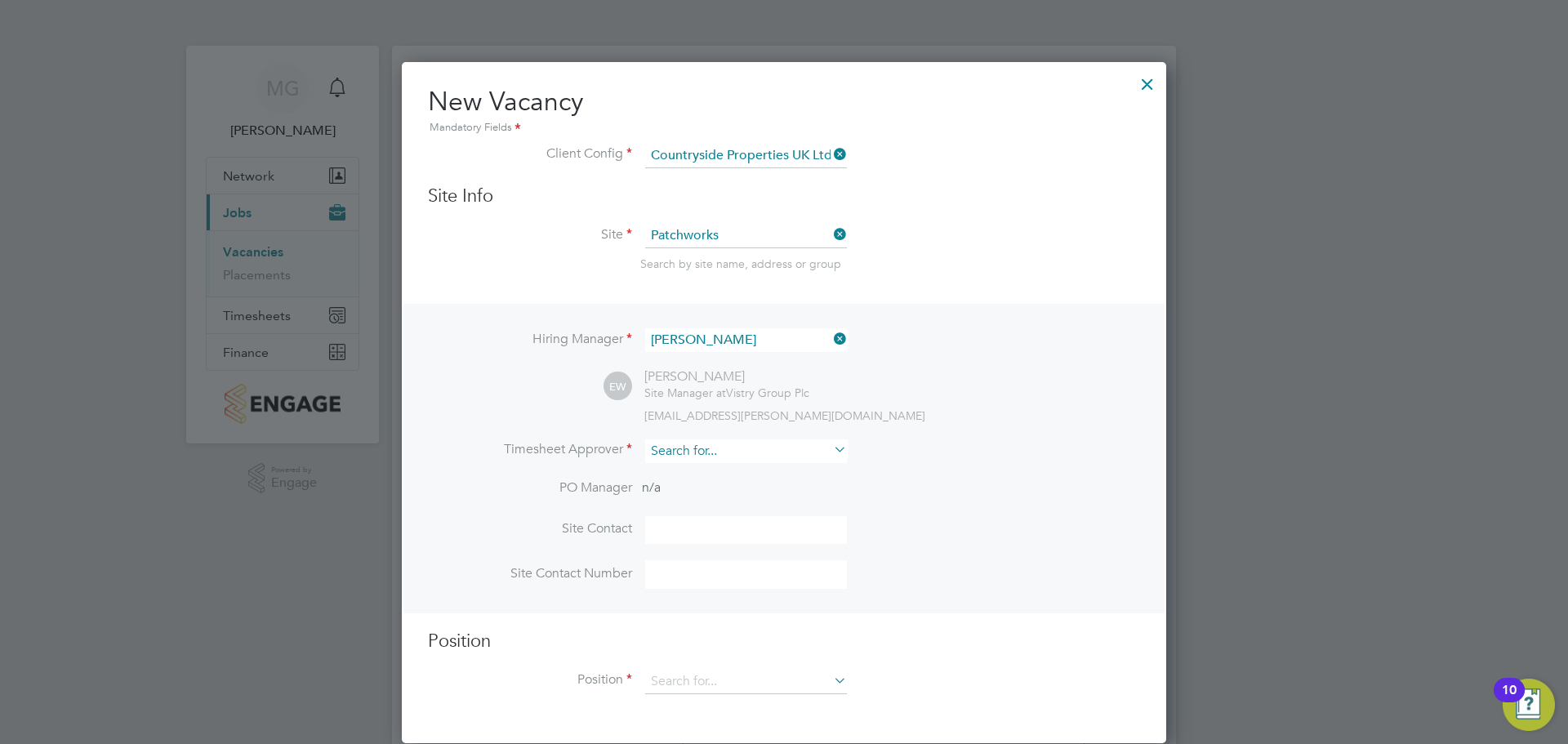
click at [718, 460] on input at bounding box center [746, 451] width 202 height 24
click at [738, 476] on li "Eam on Woods" at bounding box center [746, 475] width 203 height 22
type input "Eamon Woods"
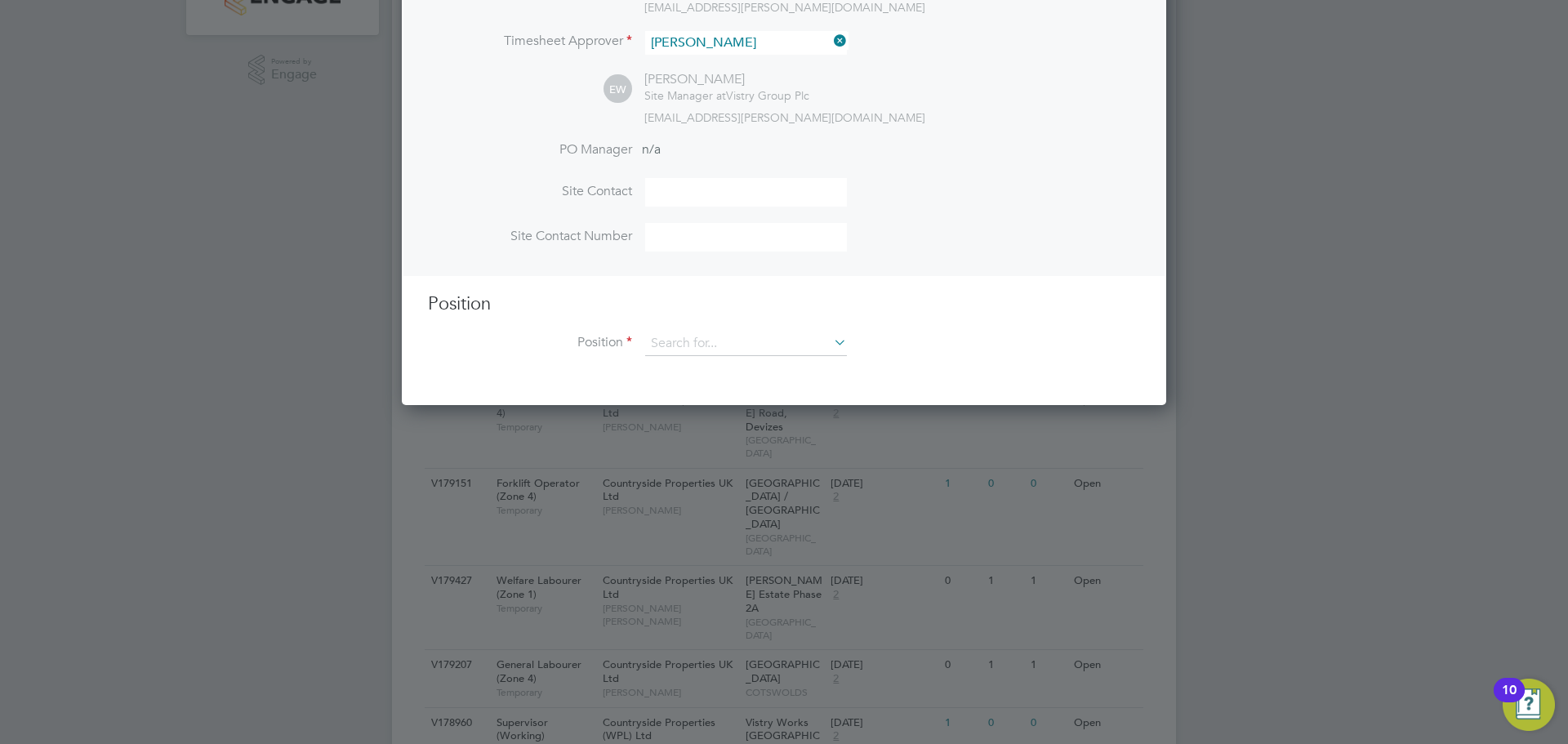
click at [716, 332] on div "Position Position" at bounding box center [784, 333] width 712 height 80
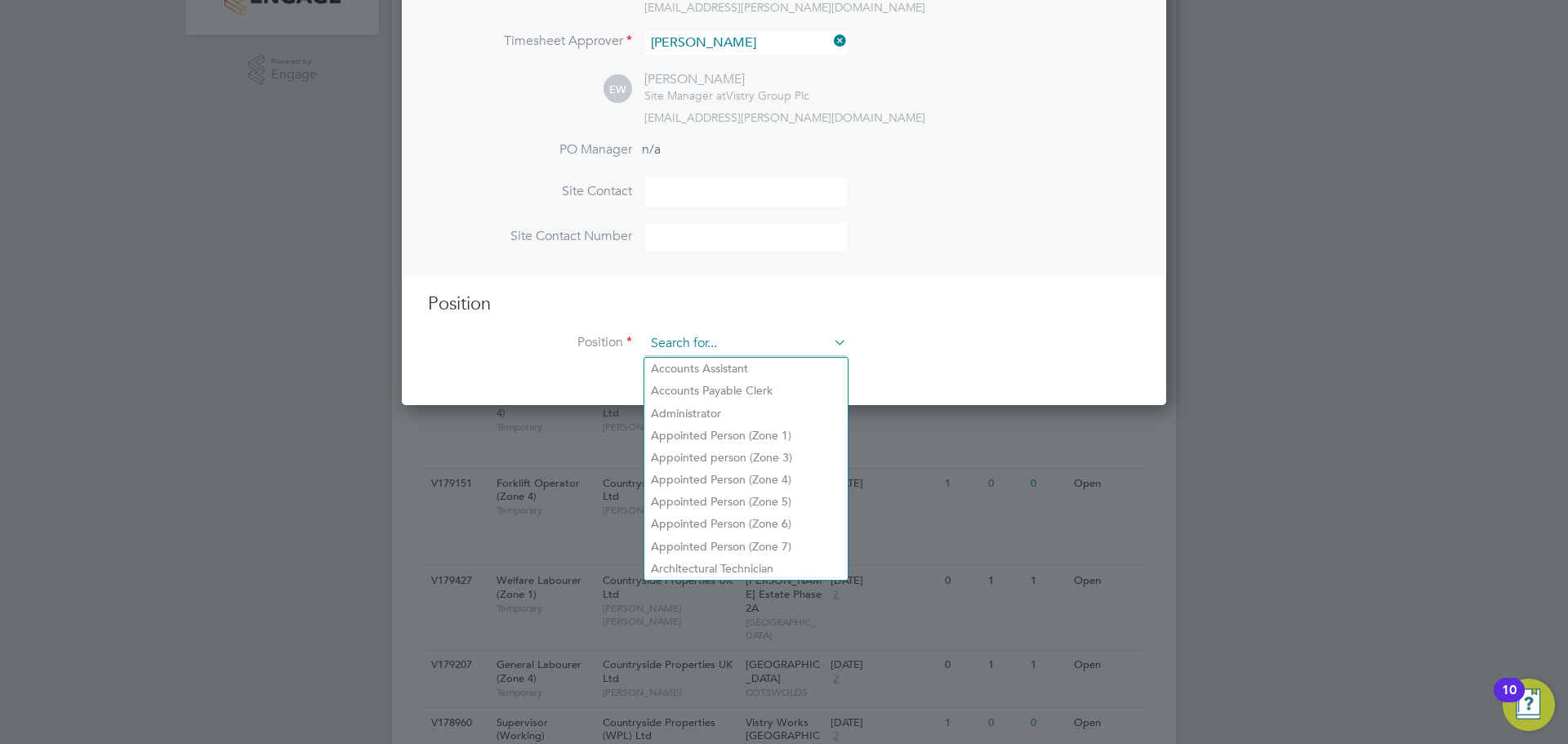
click at [716, 341] on input at bounding box center [746, 344] width 202 height 24
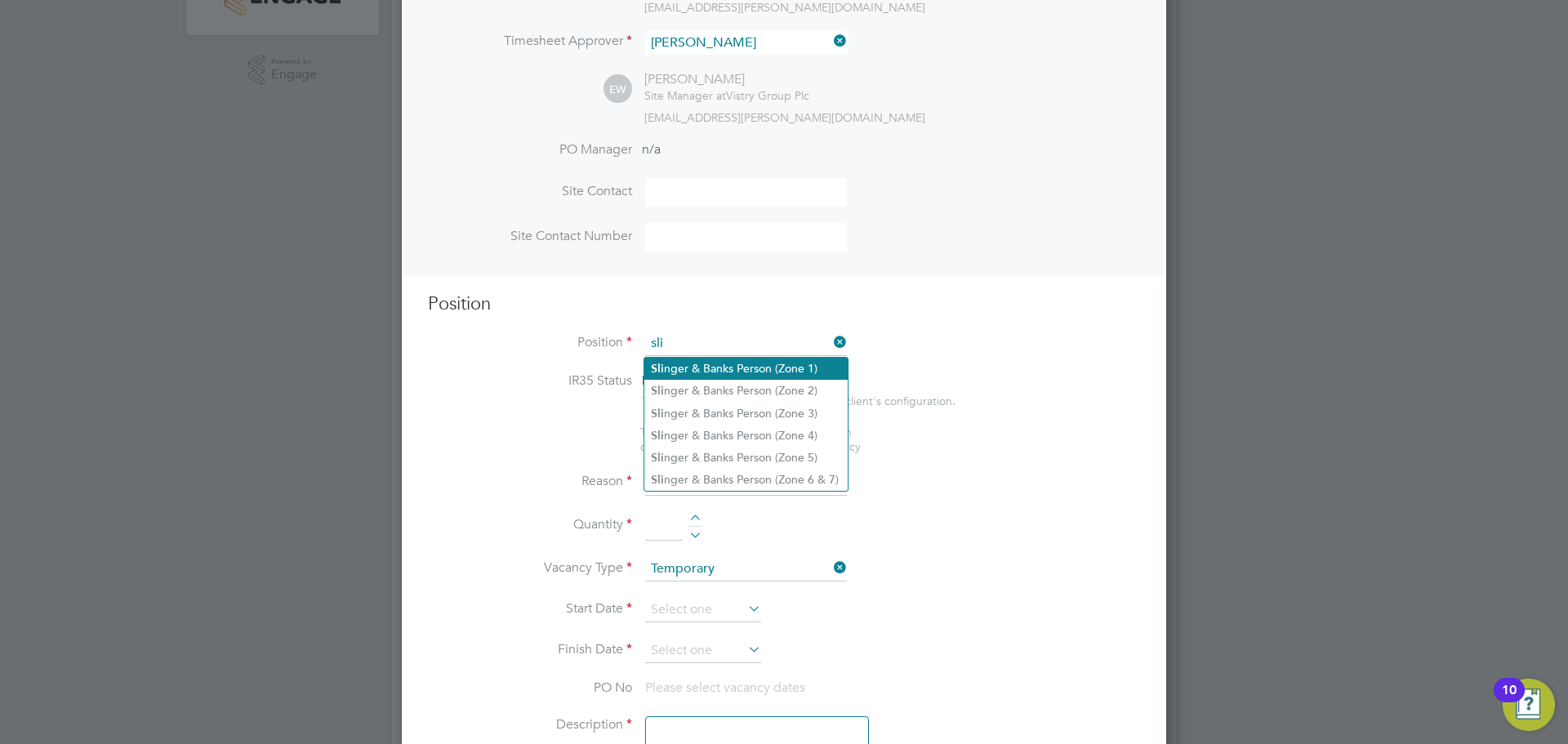
click at [740, 361] on li "Sli nger & Banks Person (Zone 1)" at bounding box center [746, 369] width 203 height 22
type input "Slinger & Banks Person (Zone 1)"
type textarea "- You will be responsible for directing the movement and loading/unloading the …"
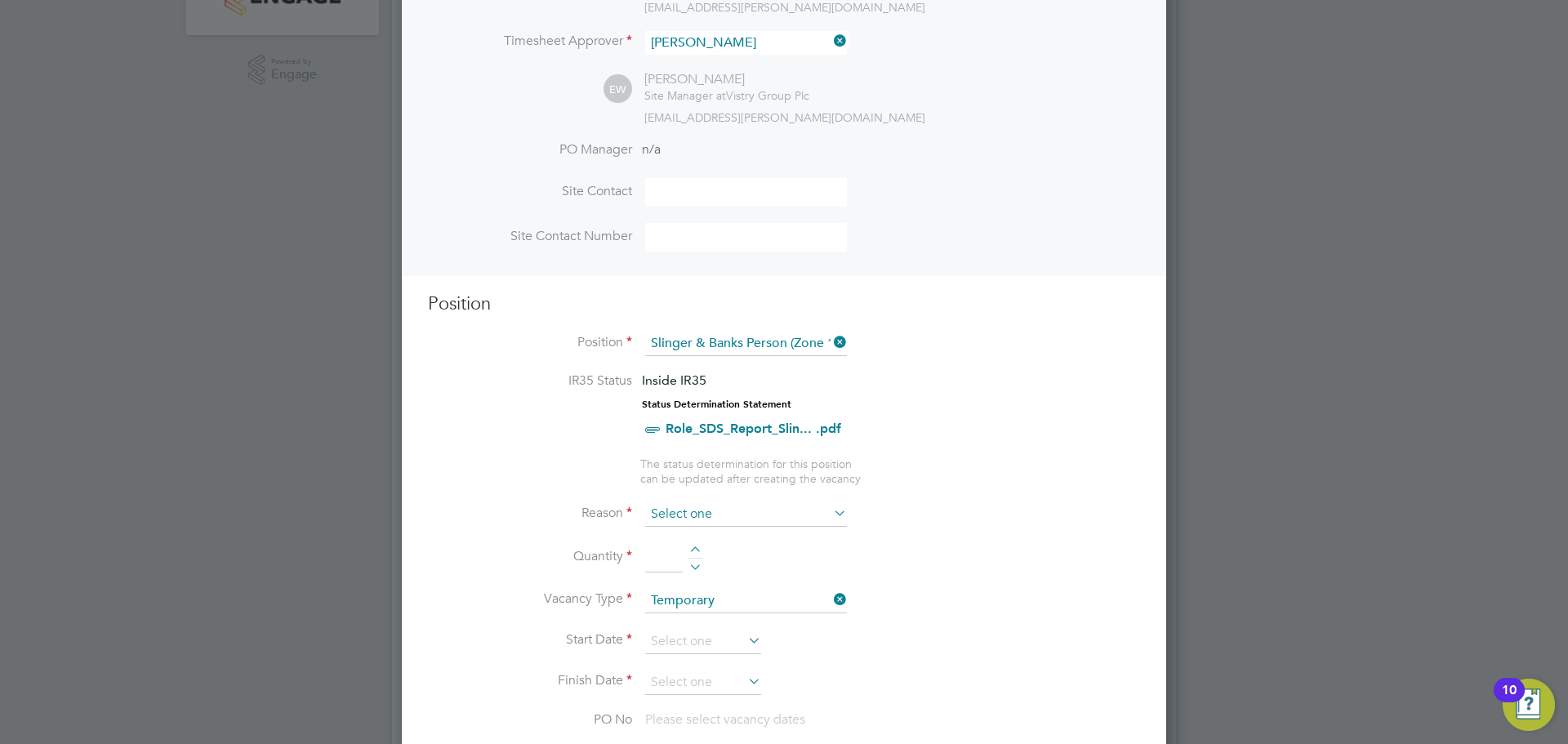
click at [735, 514] on input at bounding box center [746, 514] width 202 height 24
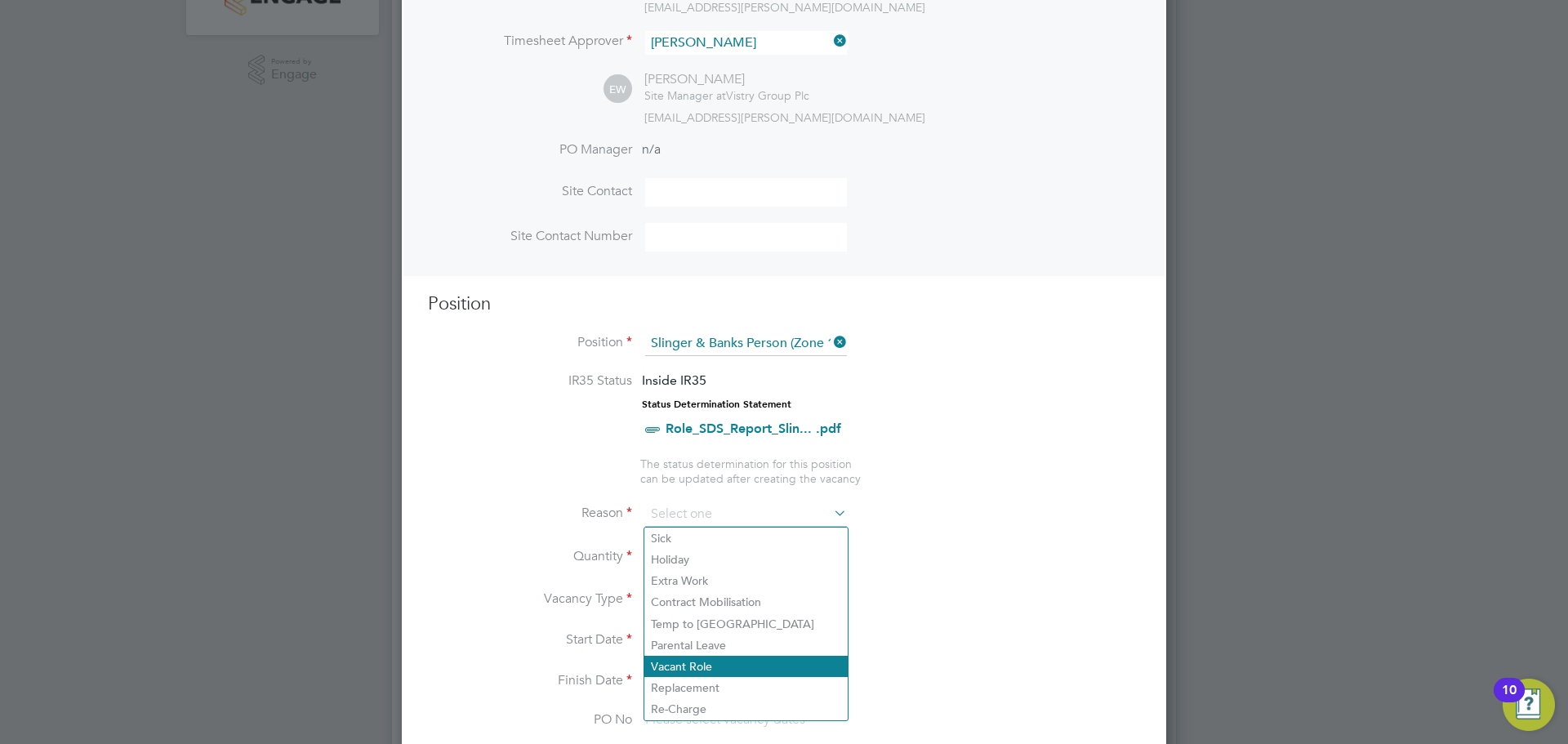
click at [761, 664] on li "Vacant Role" at bounding box center [746, 666] width 203 height 21
type input "Vacant Role"
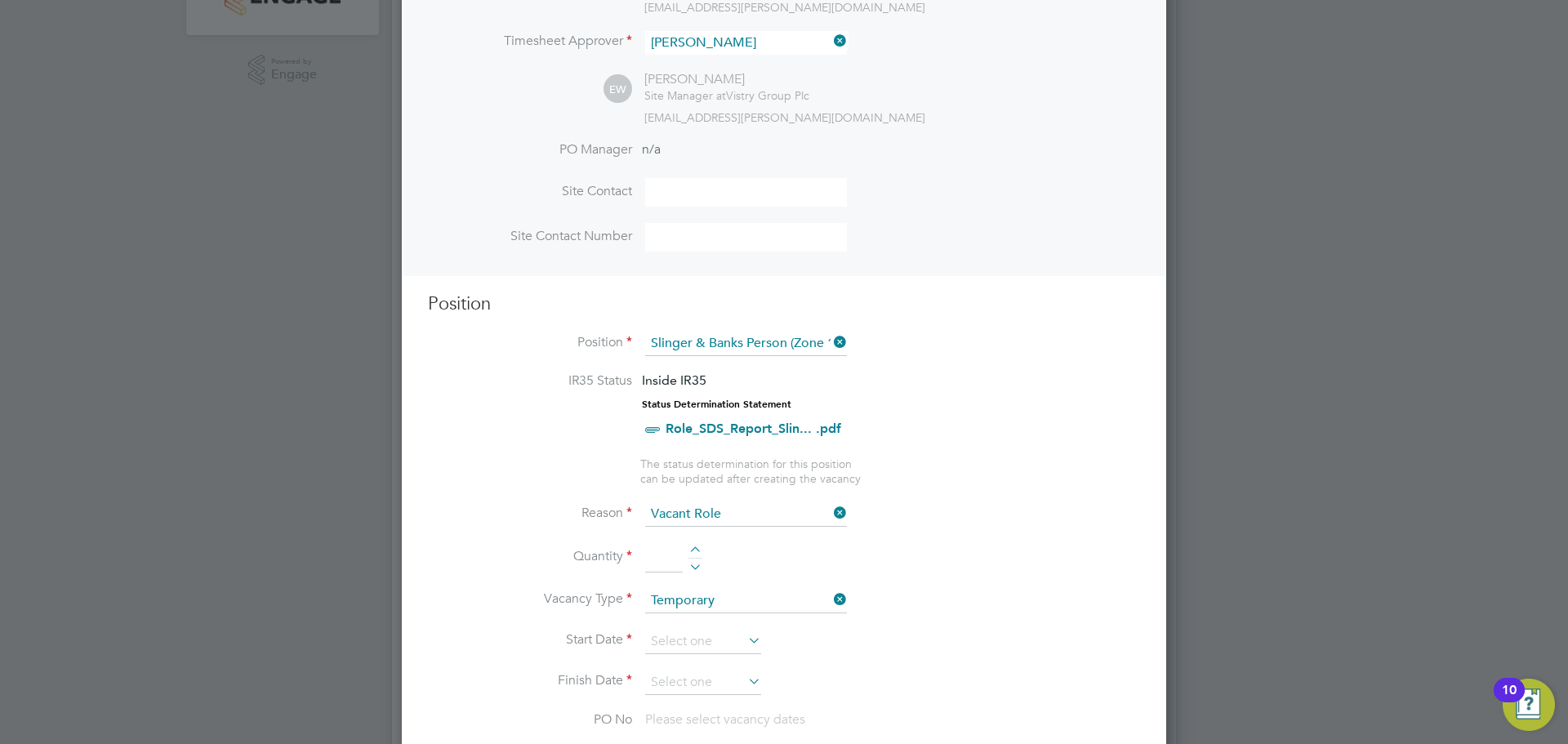
click at [654, 560] on input at bounding box center [664, 558] width 38 height 30
type input "1"
click at [689, 632] on input at bounding box center [703, 642] width 116 height 24
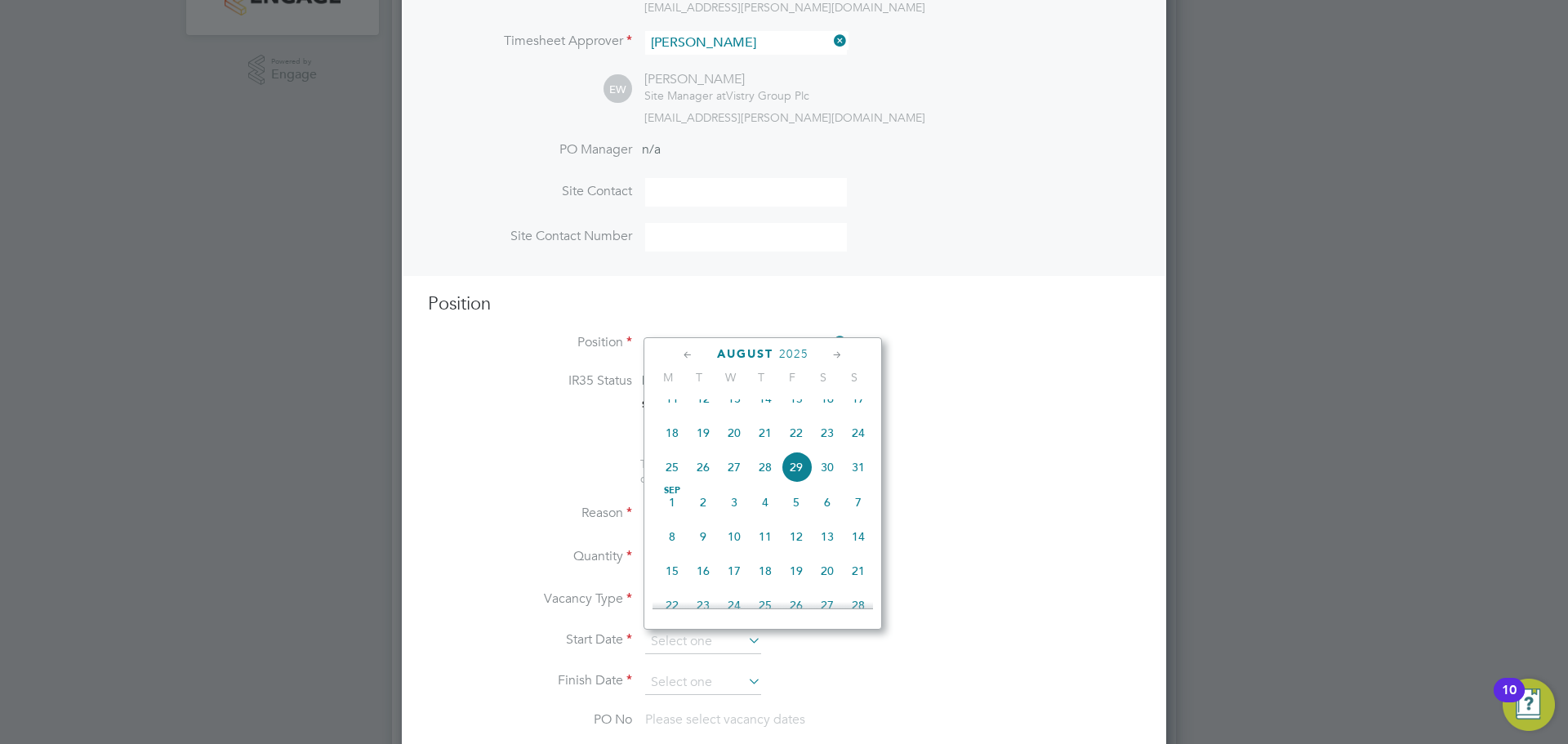
click at [665, 517] on span "Sep 1" at bounding box center [672, 503] width 31 height 31
type input "01 Sep 2025"
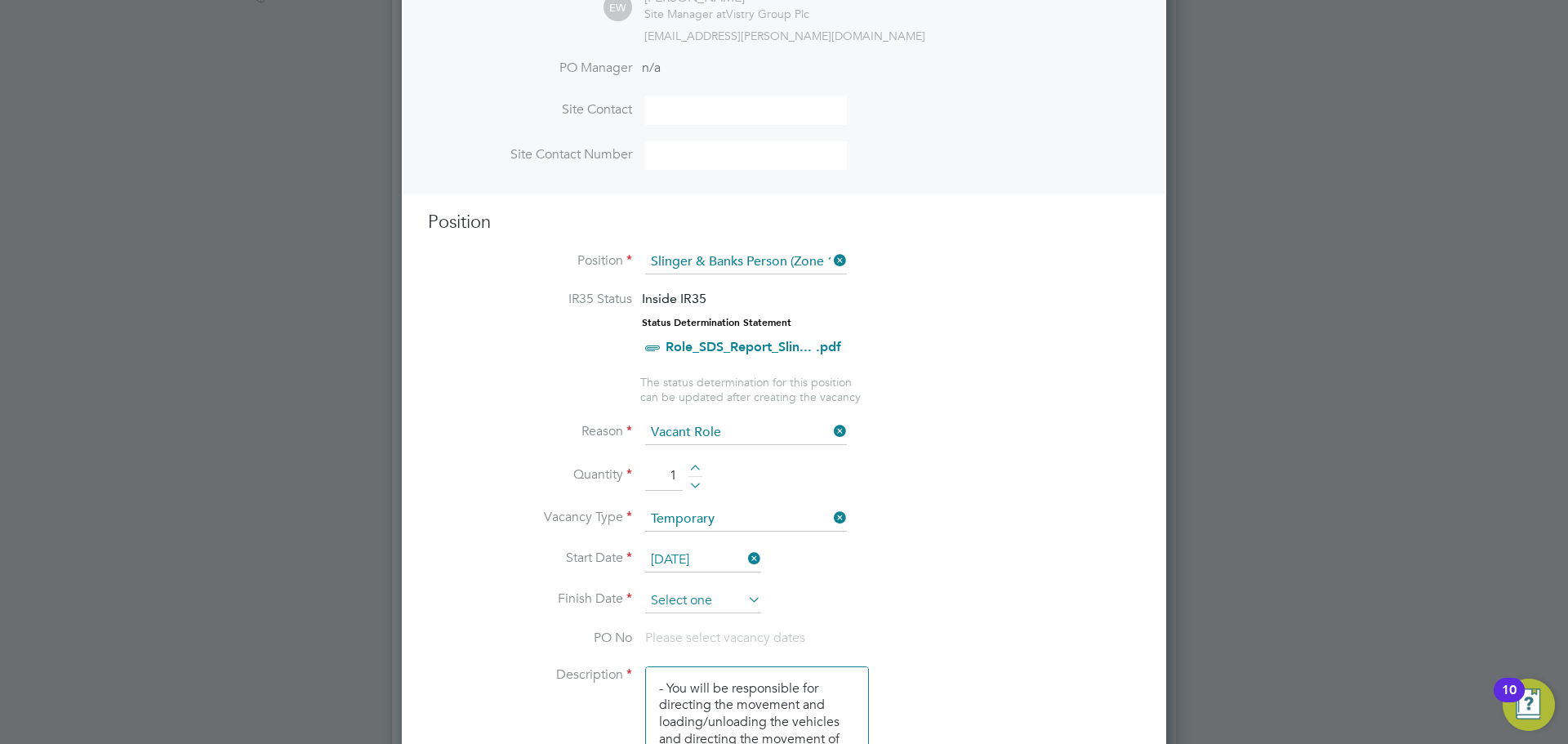
click at [737, 602] on input at bounding box center [703, 601] width 116 height 24
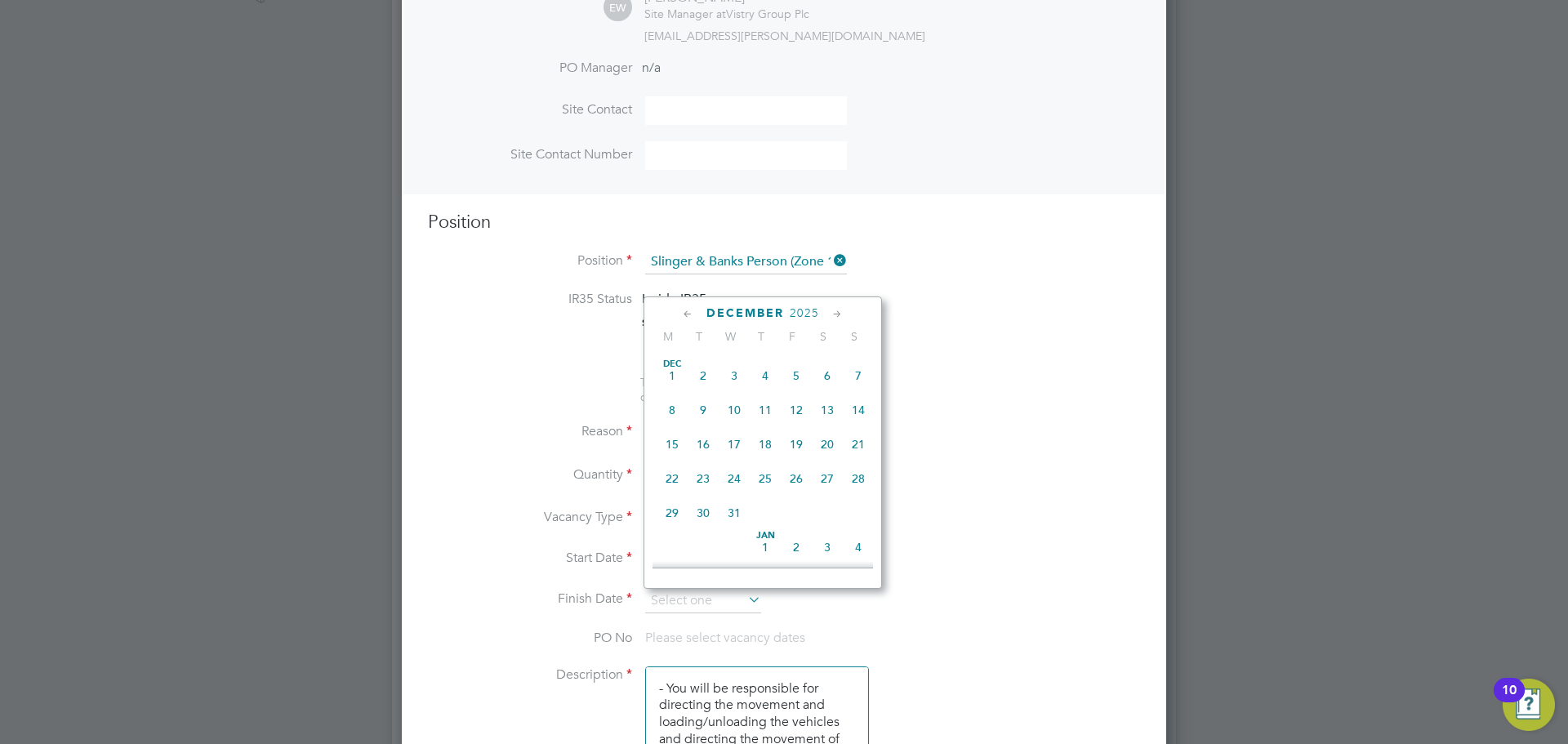
click at [671, 391] on span "Dec 1" at bounding box center [672, 376] width 31 height 31
type input "01 Dec 2025"
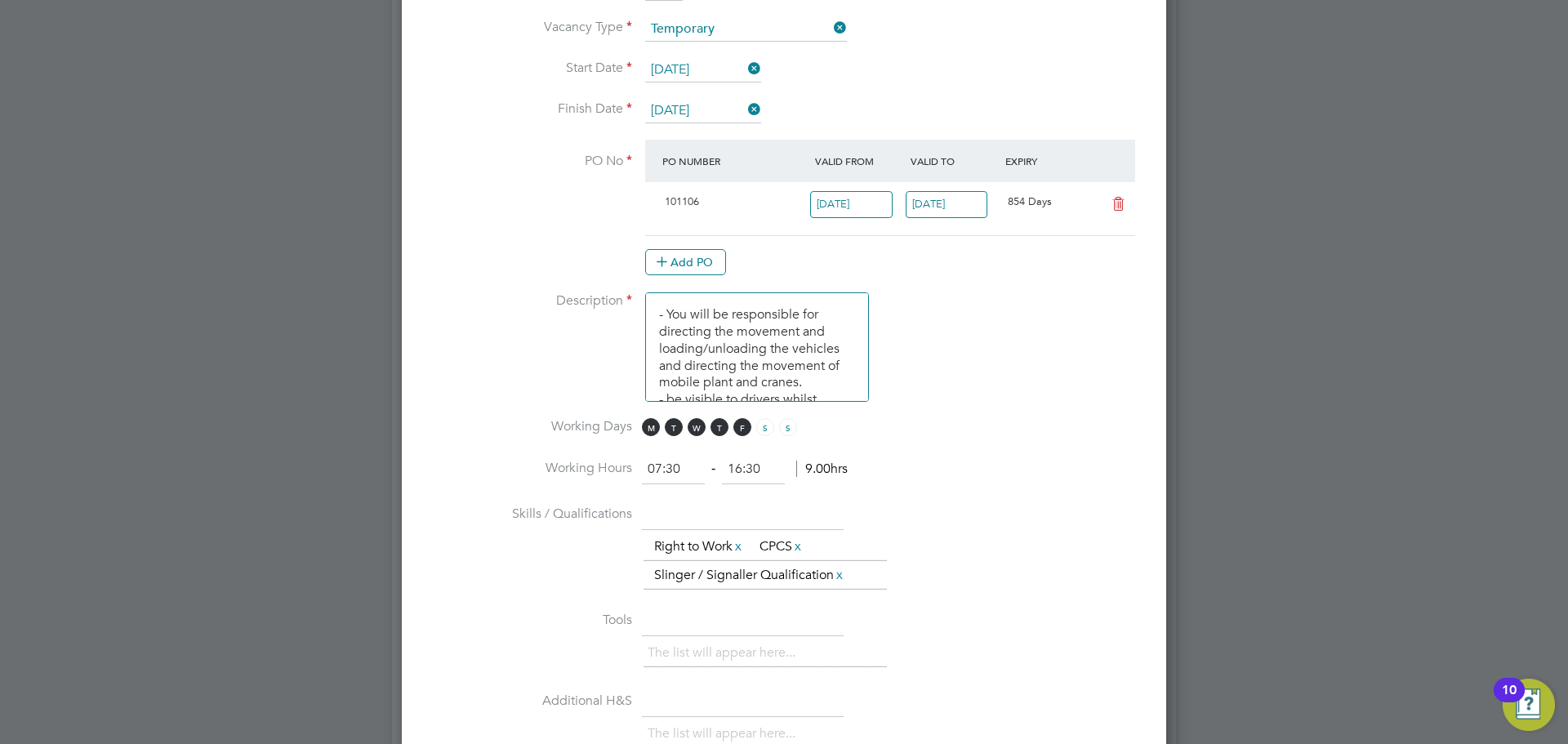
drag, startPoint x: 693, startPoint y: 477, endPoint x: 615, endPoint y: 487, distance: 78.6
click at [615, 487] on li "Working Hours 07:30 ‐ 16:30 9.00hrs" at bounding box center [784, 477] width 712 height 46
drag, startPoint x: 760, startPoint y: 470, endPoint x: 741, endPoint y: 474, distance: 19.4
click at [760, 470] on input at bounding box center [754, 469] width 63 height 30
click at [657, 477] on input at bounding box center [673, 469] width 63 height 30
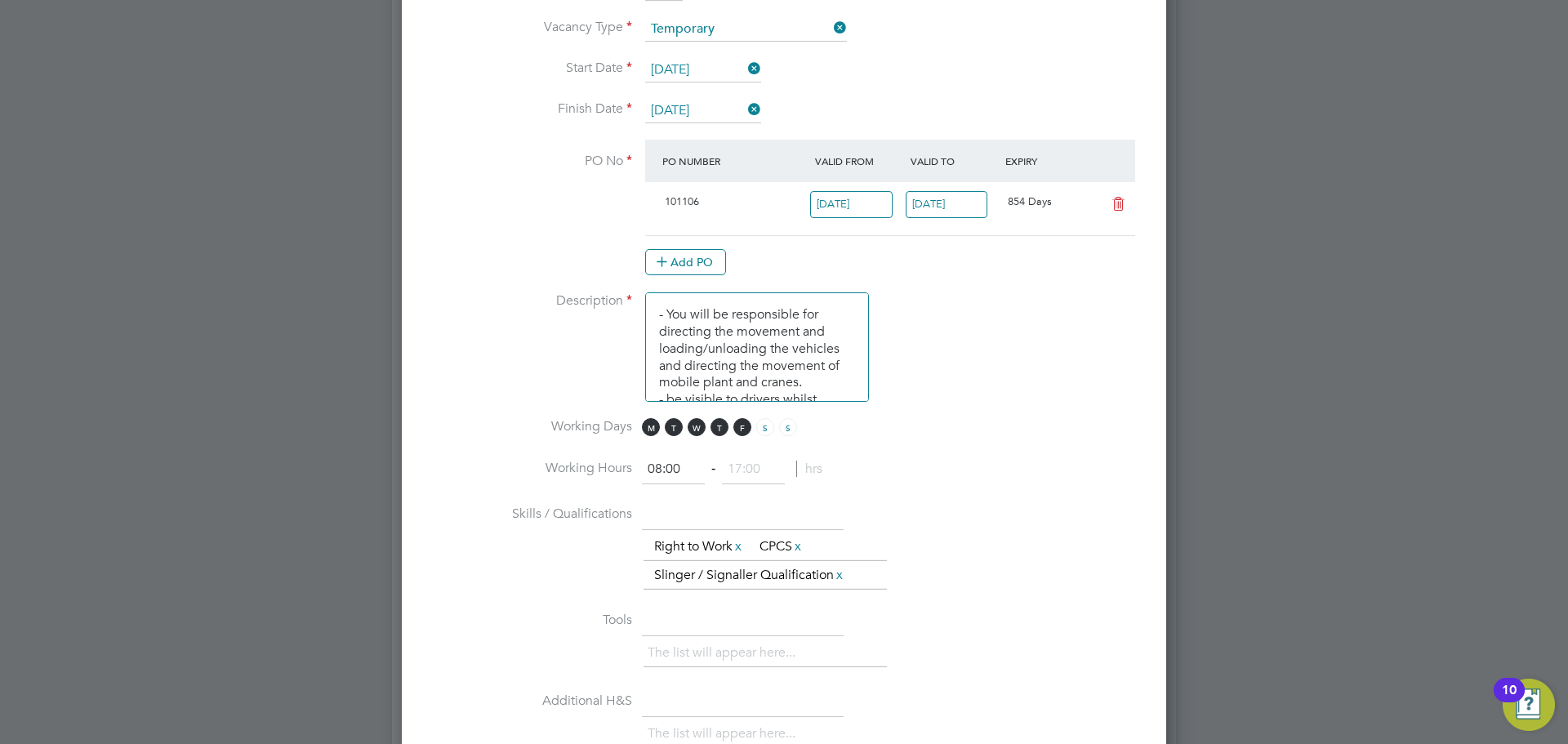
type input "08:00"
click at [745, 467] on input at bounding box center [754, 469] width 63 height 30
type input "18:00"
click at [996, 503] on li "Skills / Qualifications The list will appear here... Right to Work x CPCS x Sli…" at bounding box center [784, 553] width 712 height 106
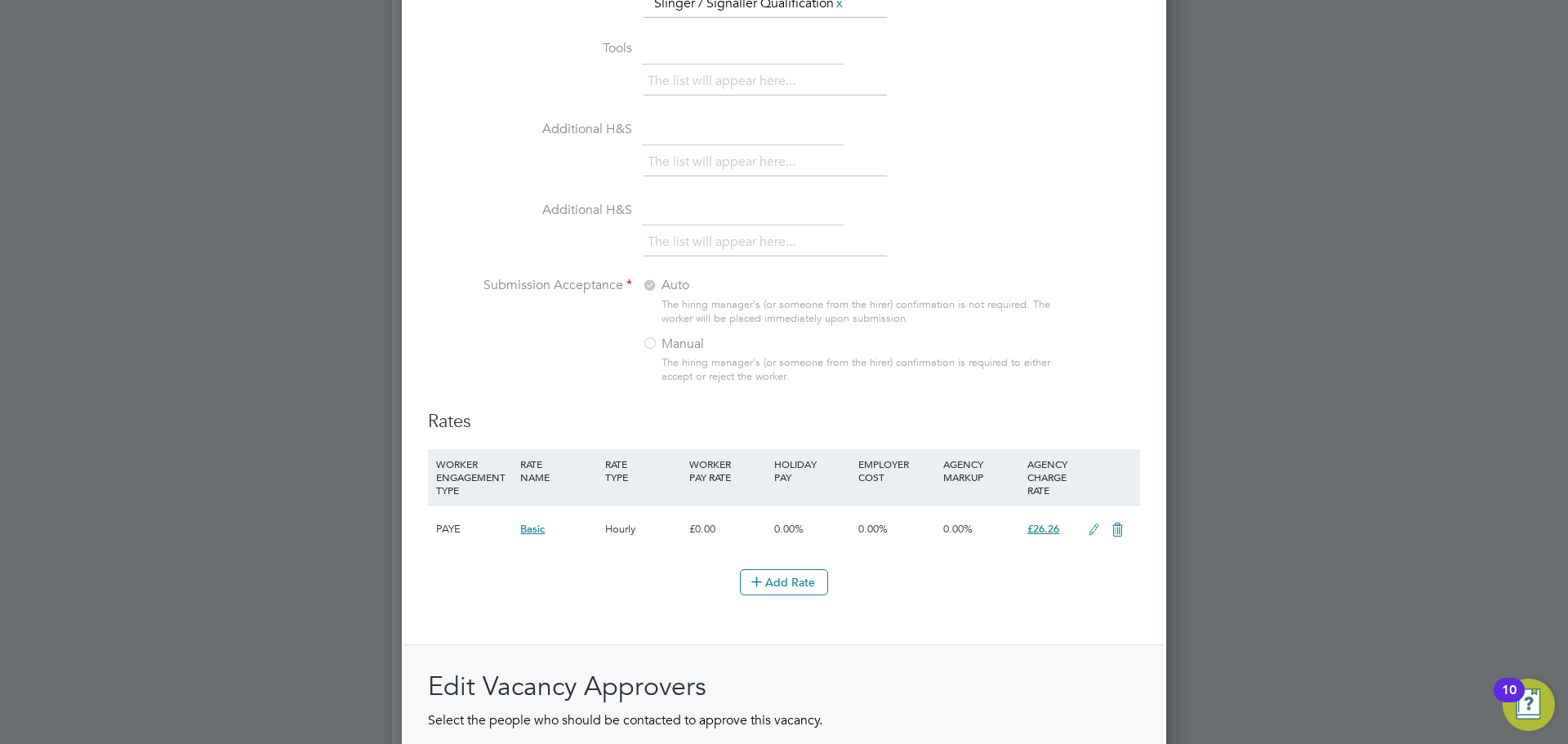
click at [1084, 530] on icon at bounding box center [1094, 530] width 21 height 13
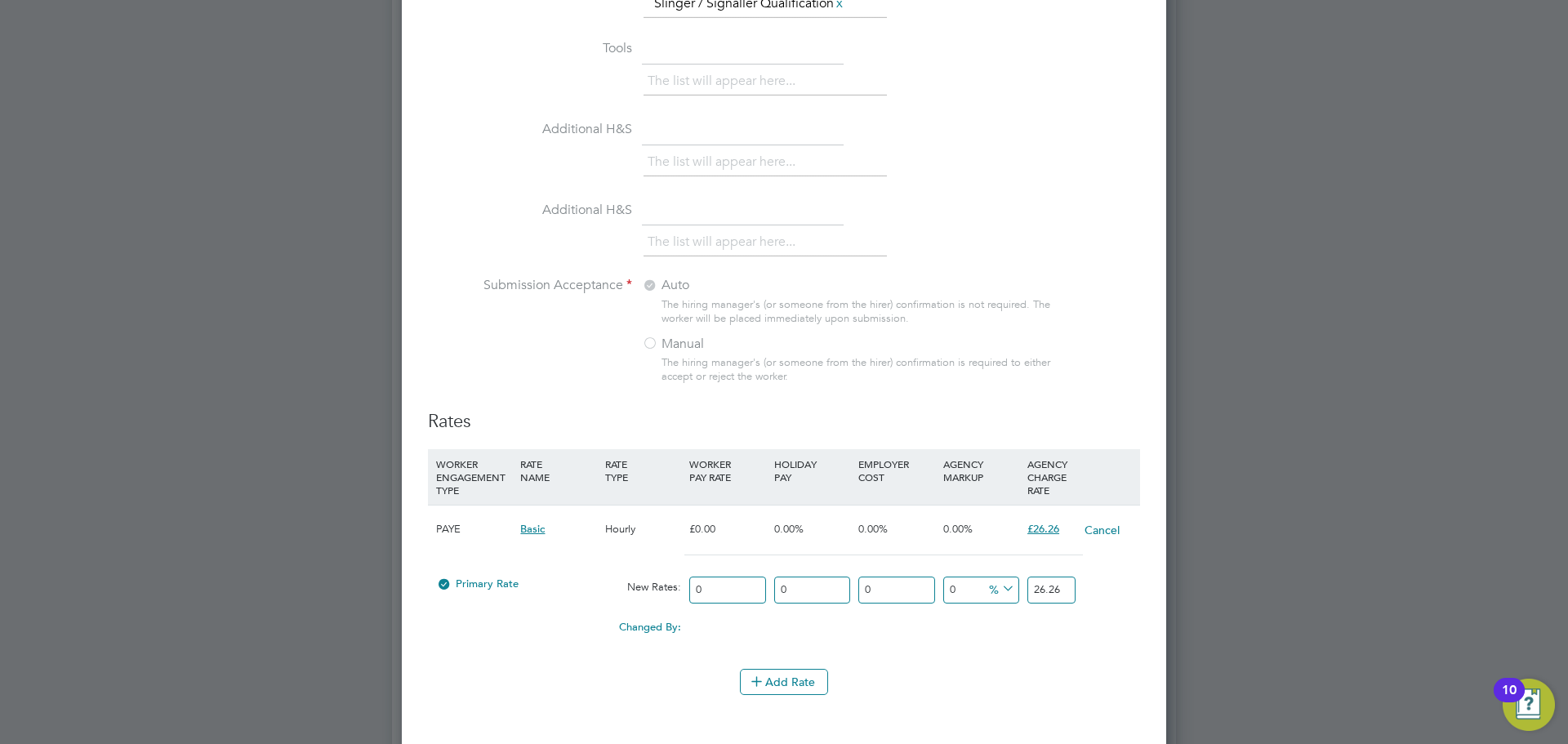
drag, startPoint x: 1064, startPoint y: 594, endPoint x: 956, endPoint y: 632, distance: 114.5
click at [956, 632] on div "PAYE Basic Hourly £0.00 0.00% 0.00% 0.00% £26.26 Cancel Primary Rate New Rates:…" at bounding box center [784, 579] width 712 height 148
type input "23.50"
click at [995, 628] on div "0.00 0" at bounding box center [981, 620] width 84 height 16
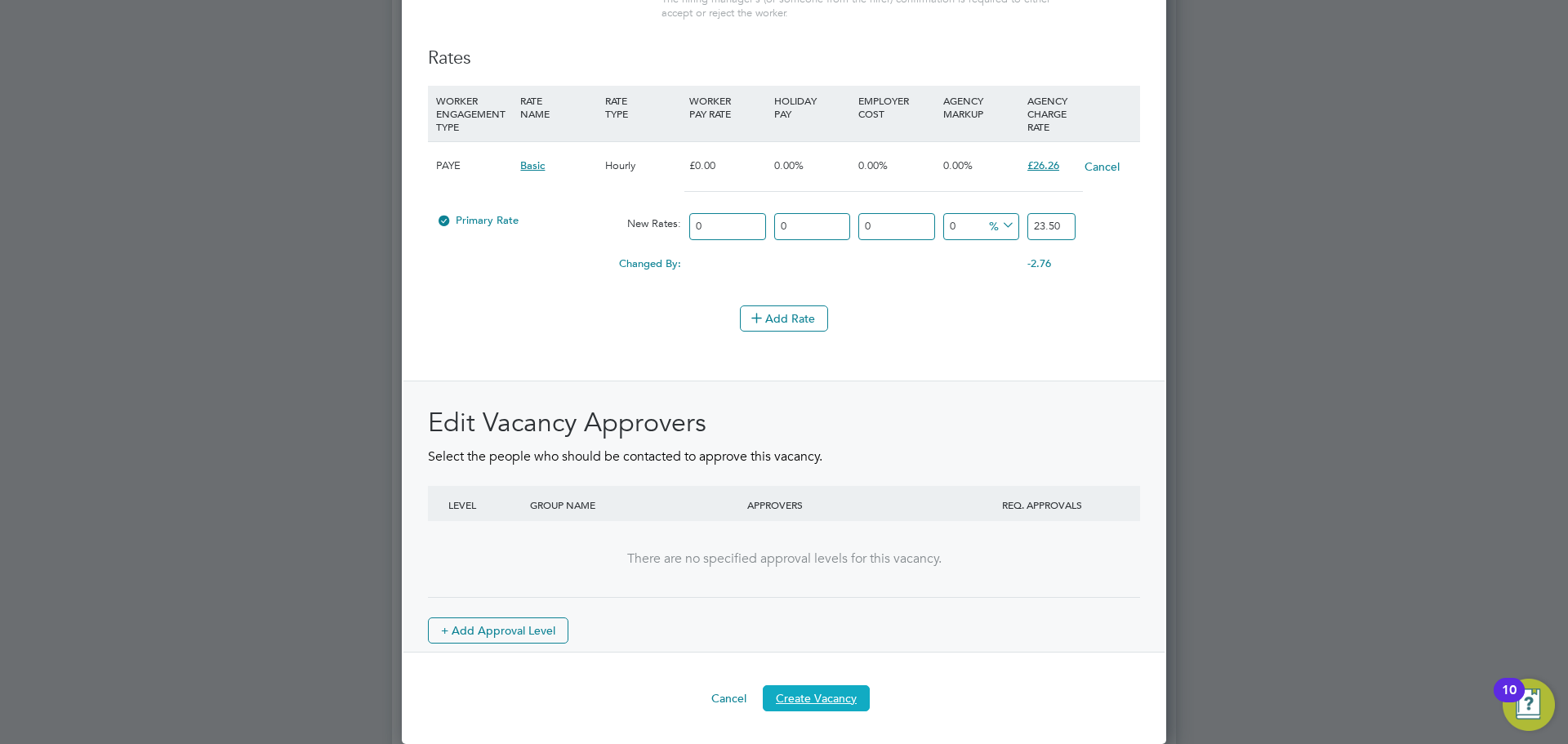
click at [840, 702] on button "Create Vacancy" at bounding box center [816, 698] width 107 height 26
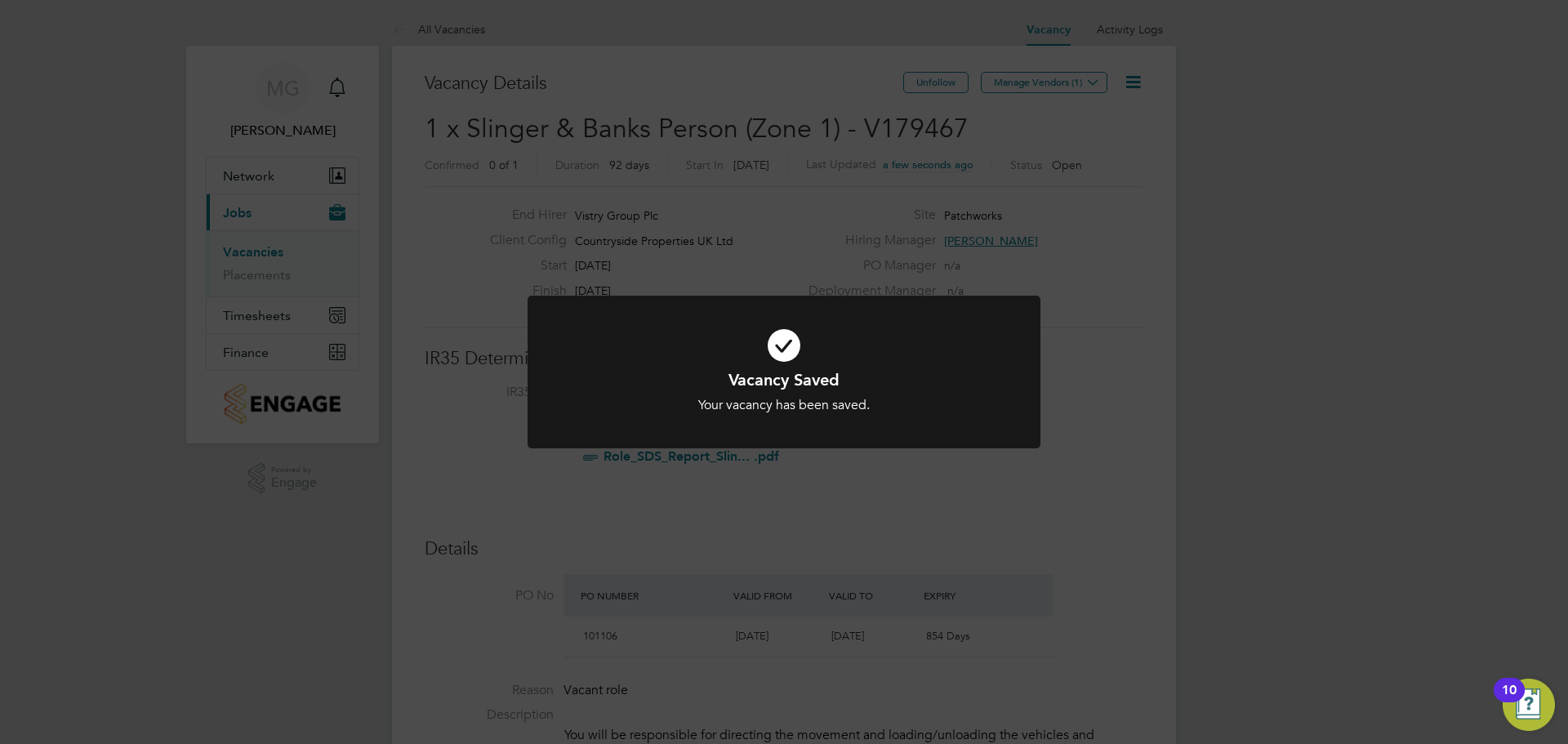
click at [1015, 179] on div "Vacancy Saved Your vacancy has been saved. Cancel Okay" at bounding box center [784, 372] width 1568 height 744
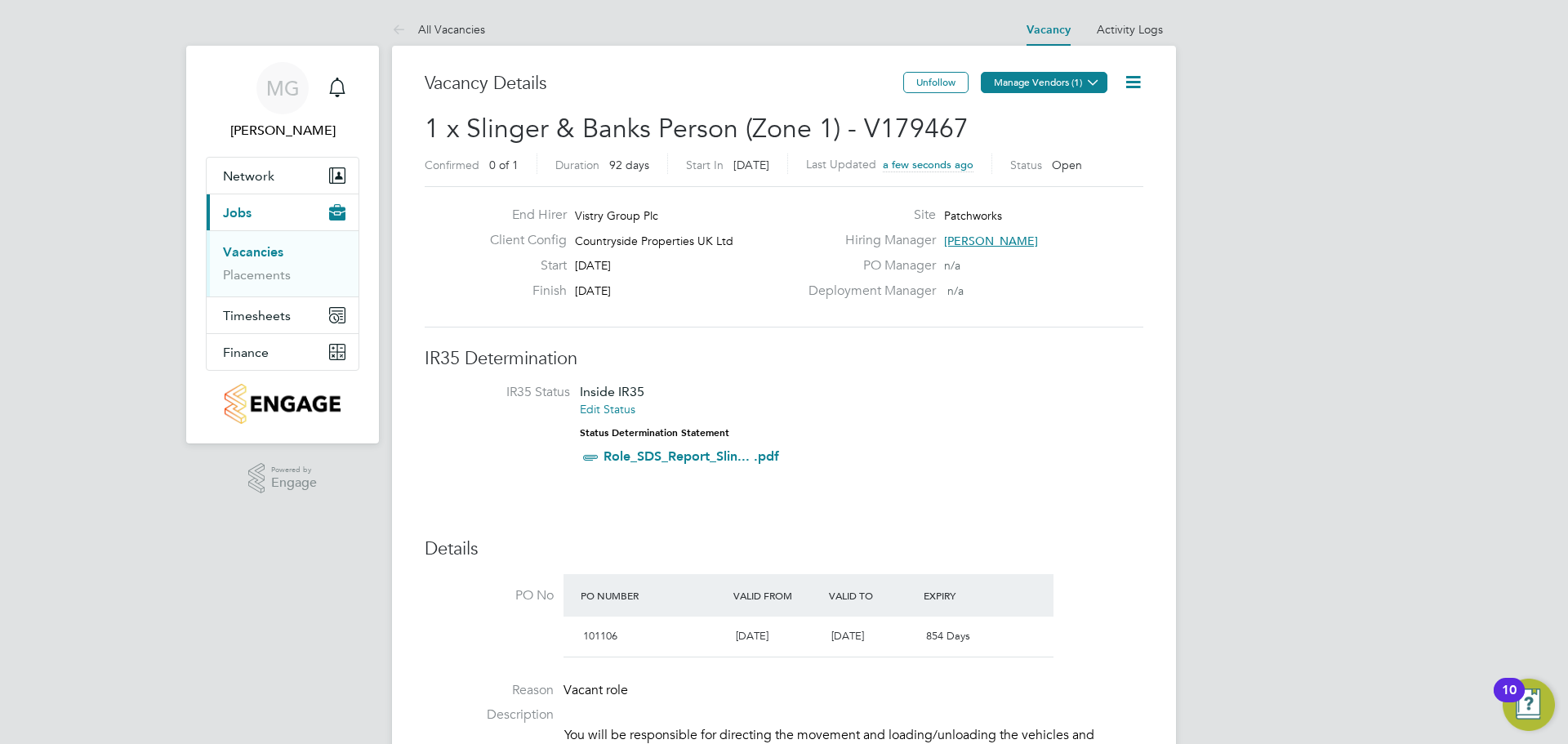
click at [1025, 91] on button "Manage Vendors (1)" at bounding box center [1044, 82] width 127 height 21
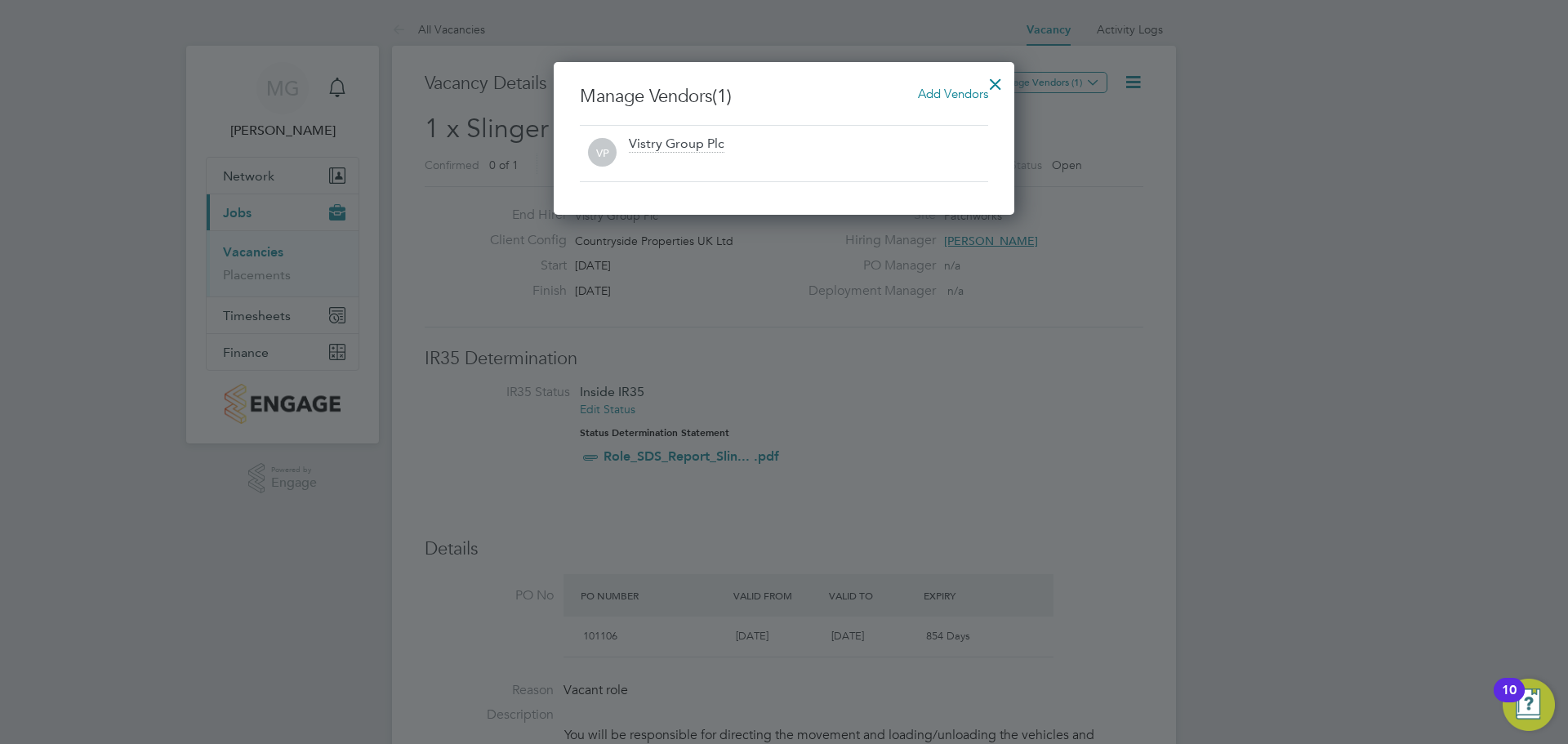
click at [938, 95] on span "Add Vendors" at bounding box center [953, 93] width 70 height 15
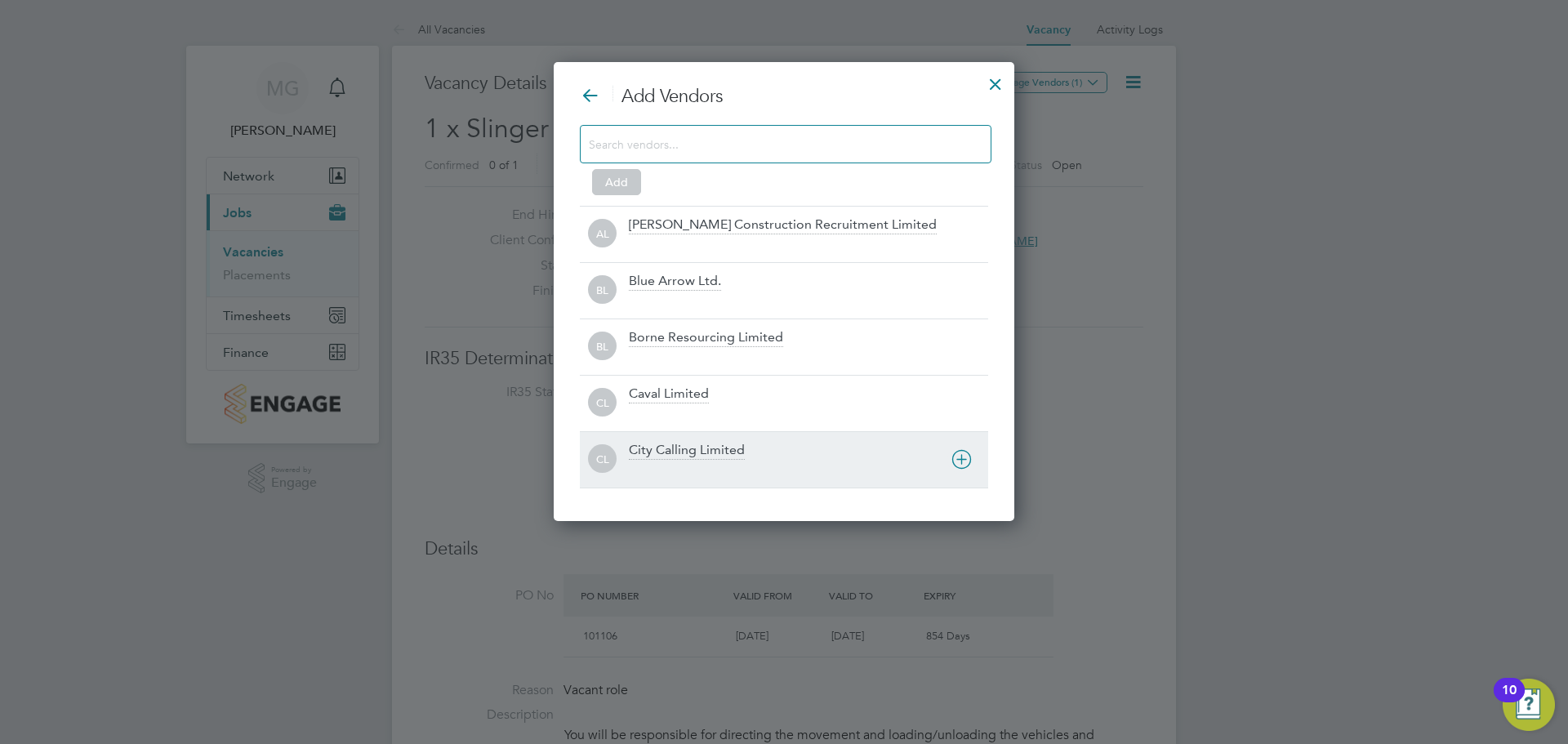
click at [712, 440] on div "CL City Calling Limited" at bounding box center [784, 459] width 408 height 56
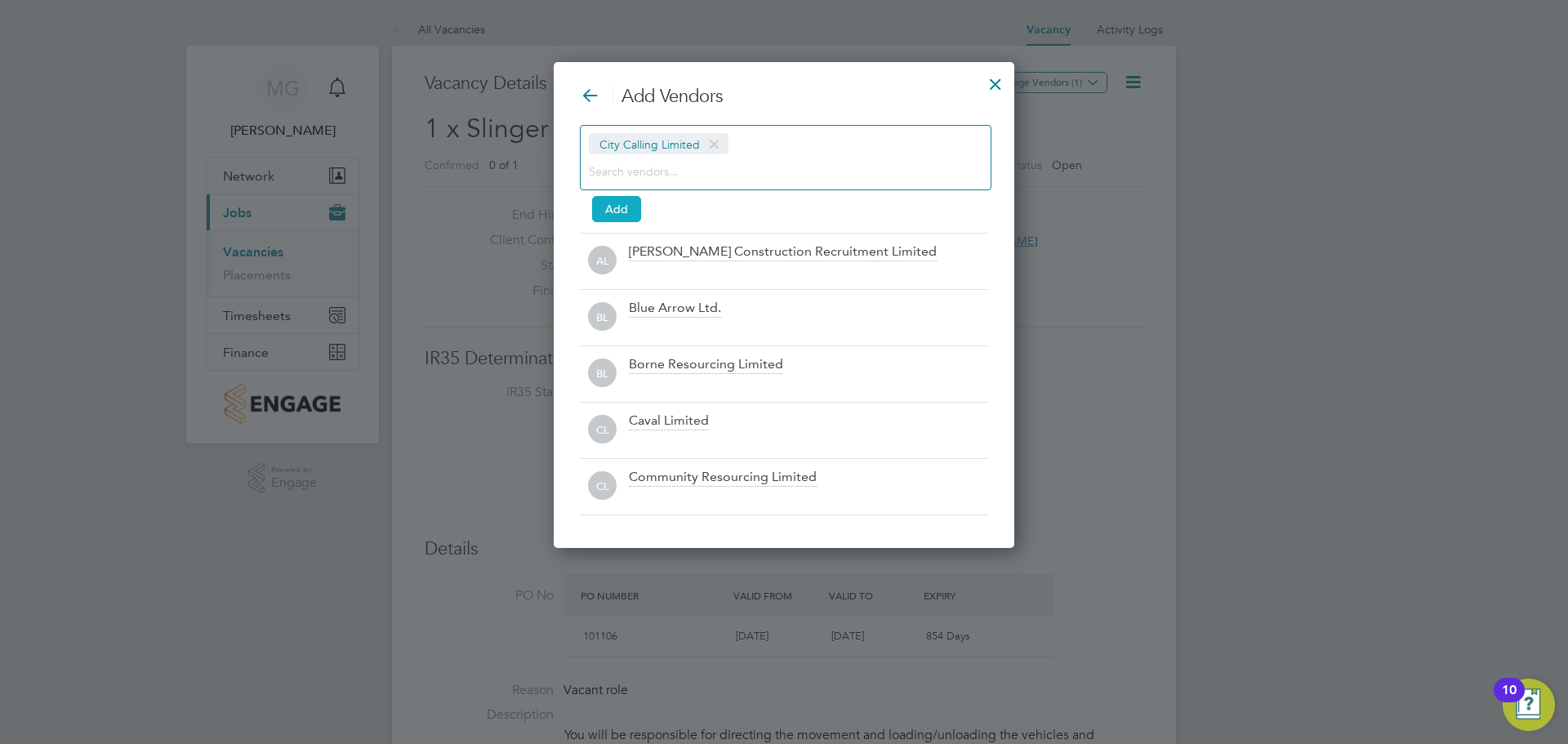
click at [597, 212] on button "Add" at bounding box center [616, 209] width 49 height 26
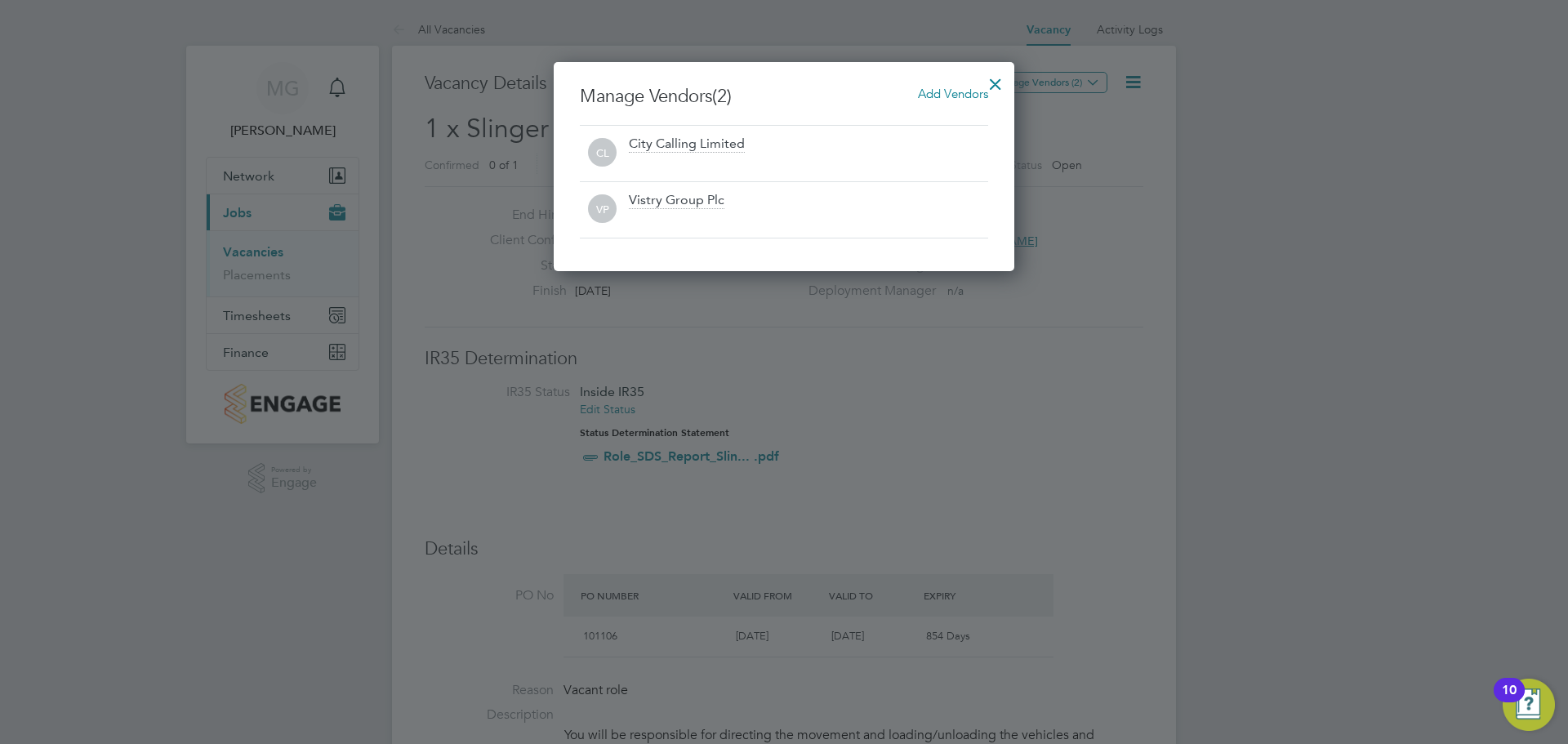
click at [996, 84] on div at bounding box center [995, 80] width 30 height 30
